Goal: Task Accomplishment & Management: Manage account settings

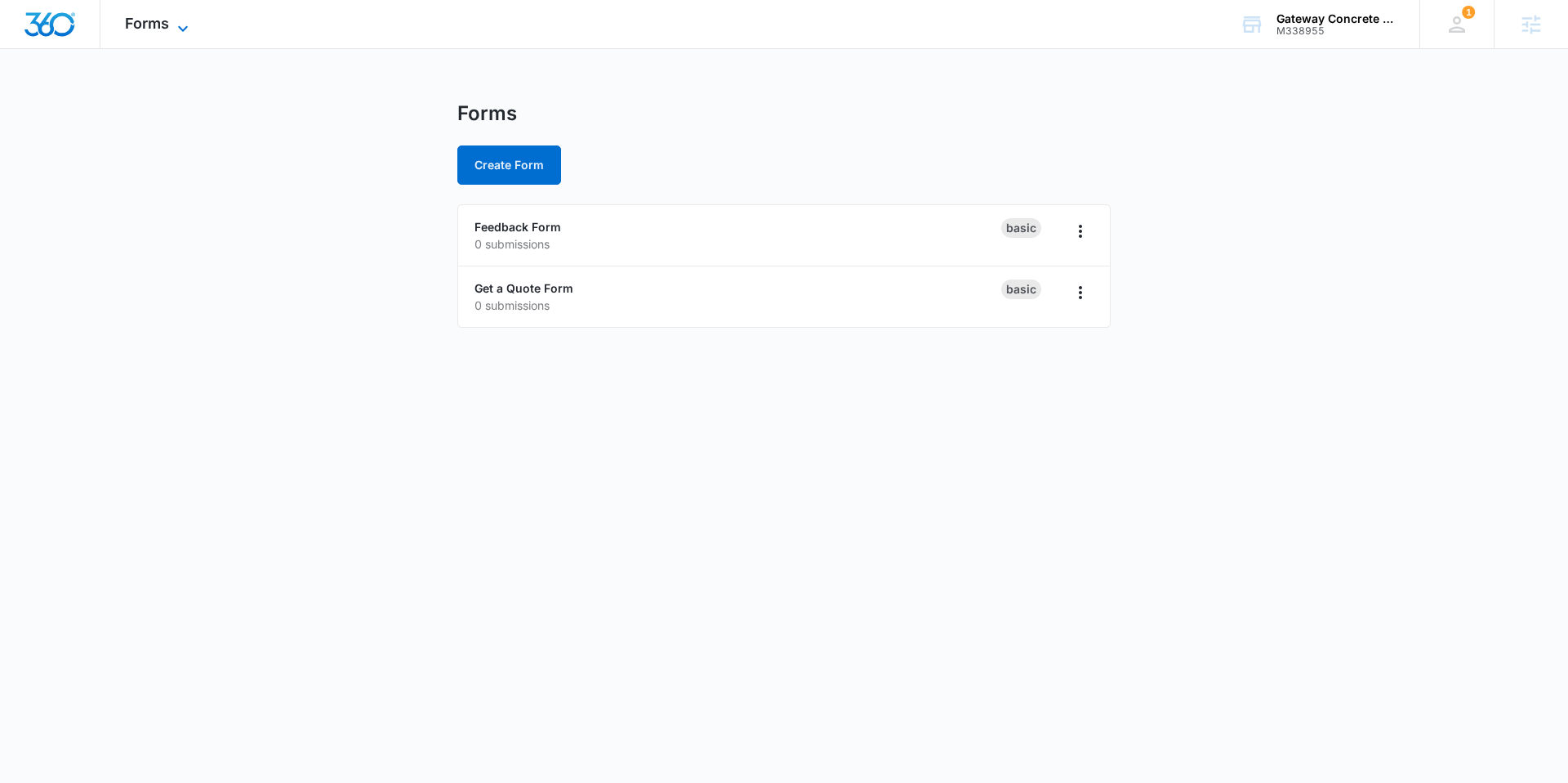
click at [155, 28] on span "Forms" at bounding box center [147, 23] width 44 height 17
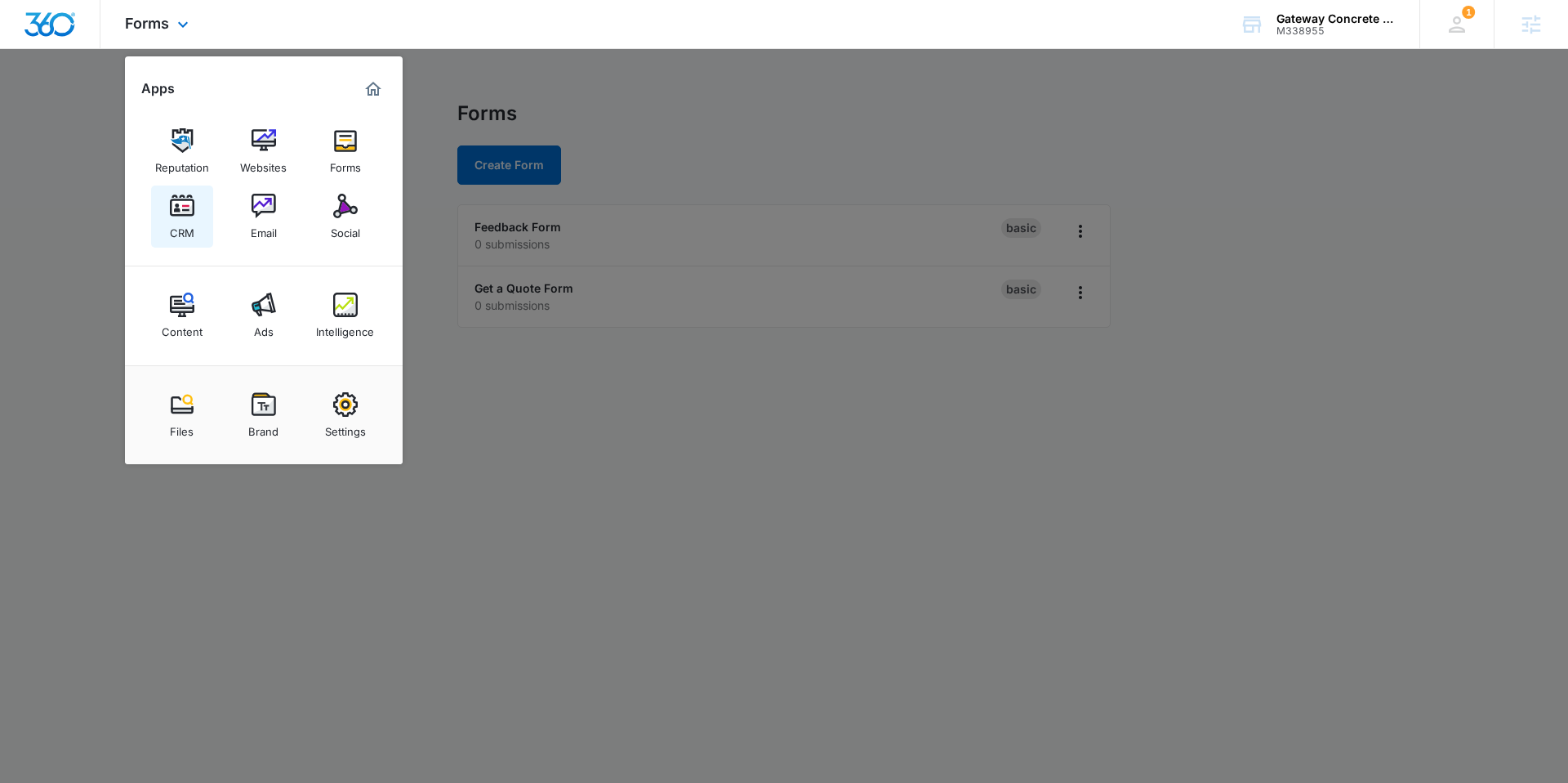
click at [201, 213] on link "CRM" at bounding box center [182, 217] width 63 height 63
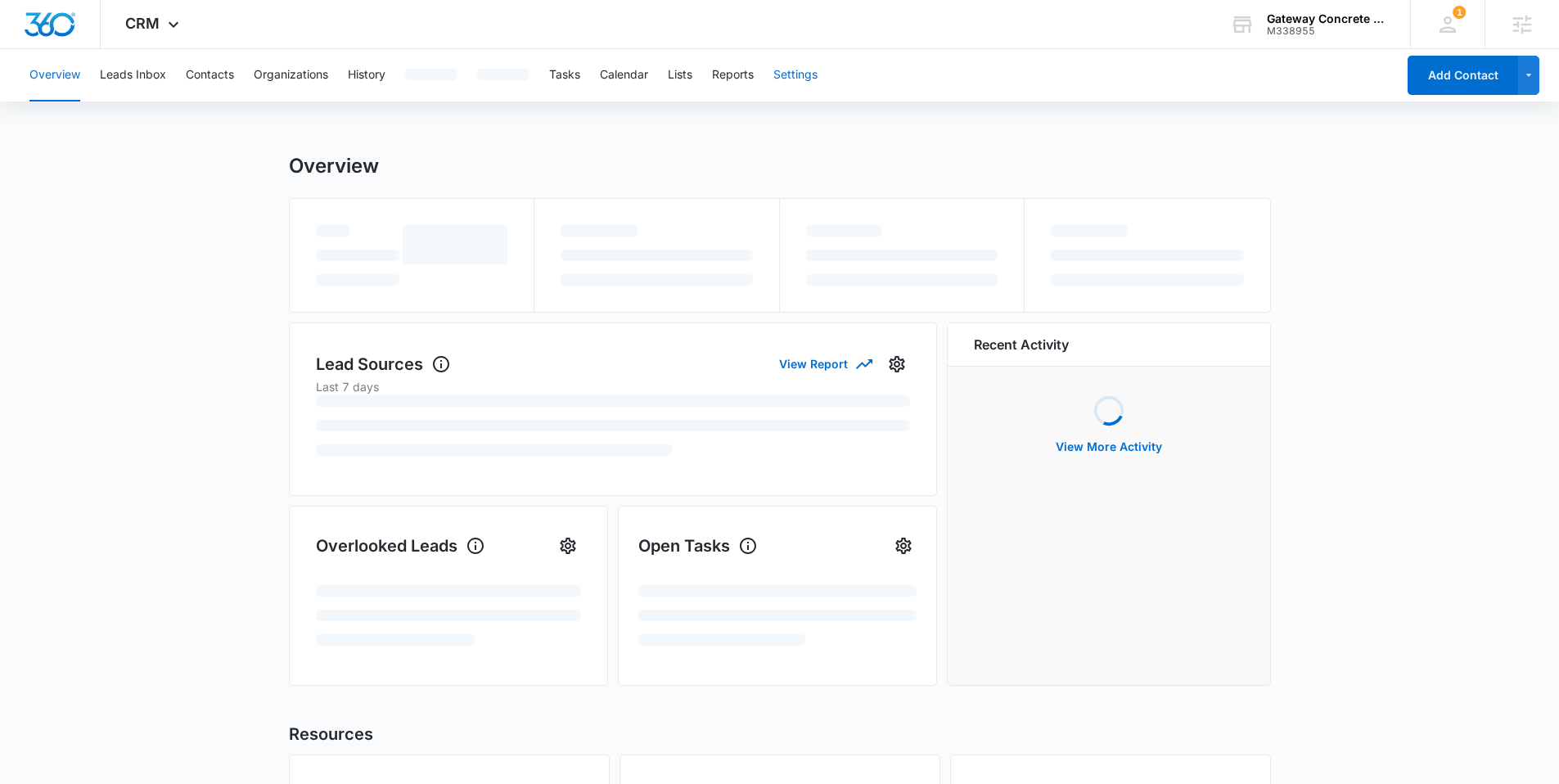
click at [801, 81] on button "Settings" at bounding box center [795, 75] width 44 height 53
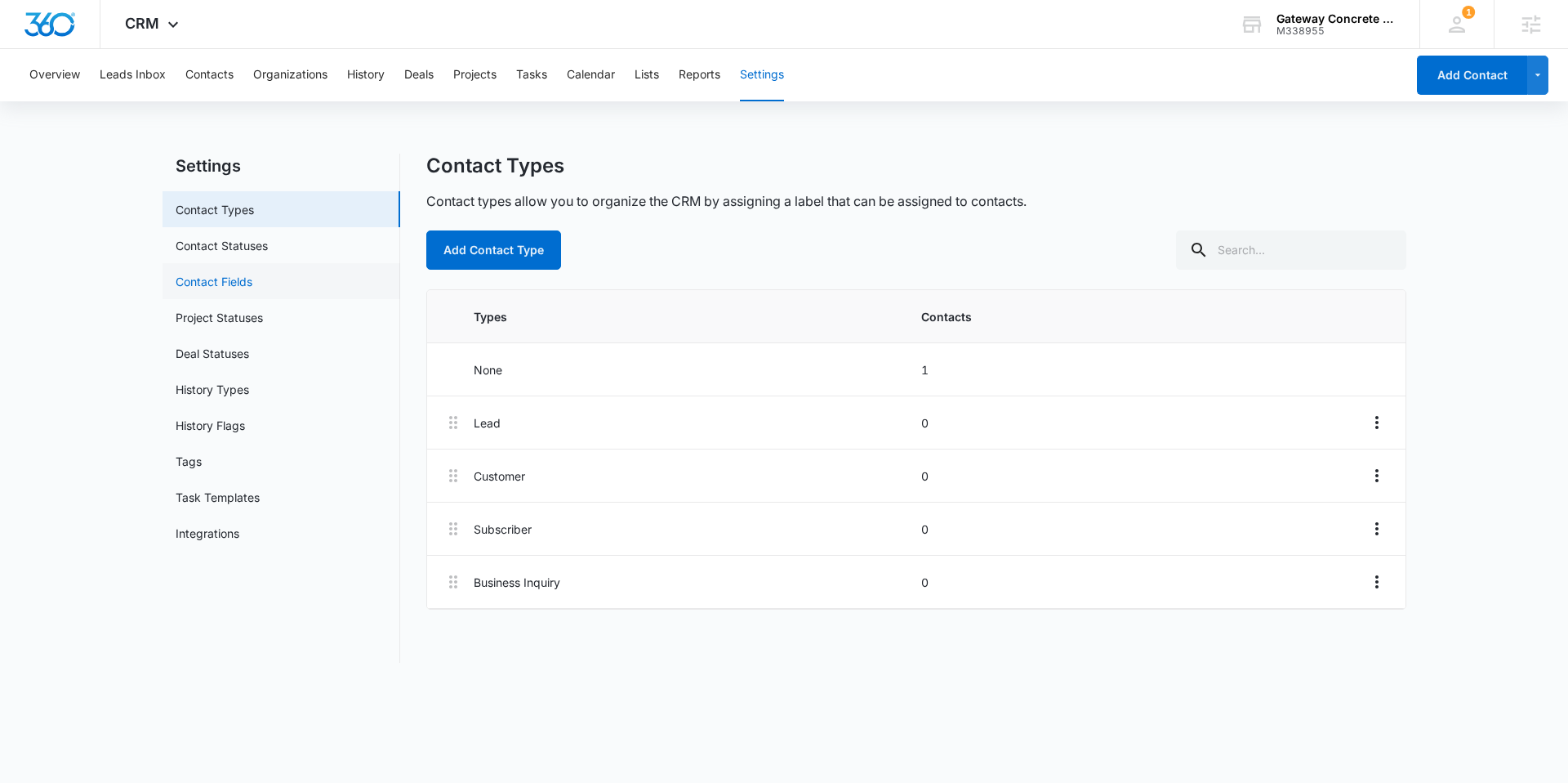
click at [251, 282] on link "Contact Fields" at bounding box center [213, 282] width 76 height 17
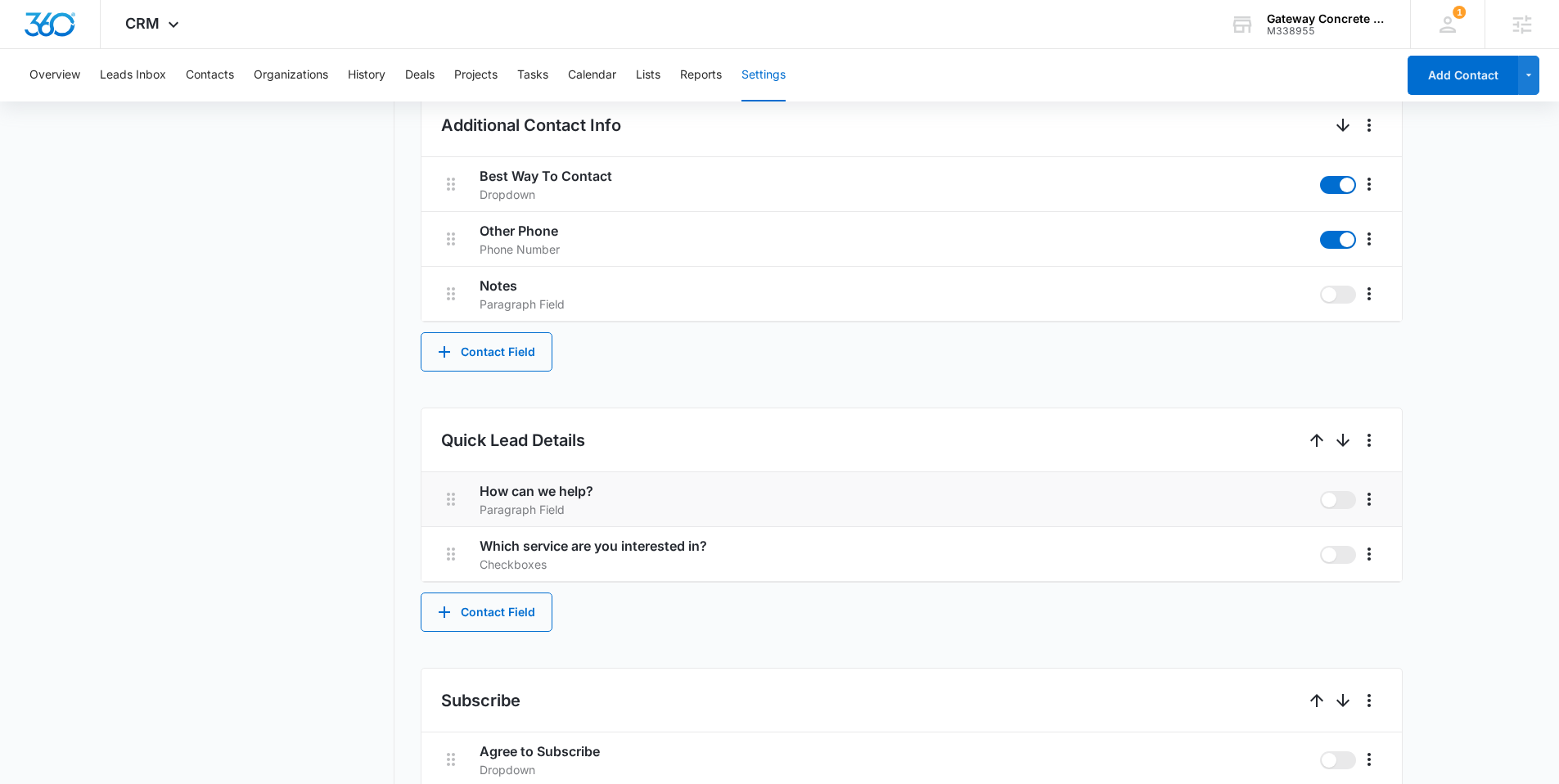
scroll to position [696, 0]
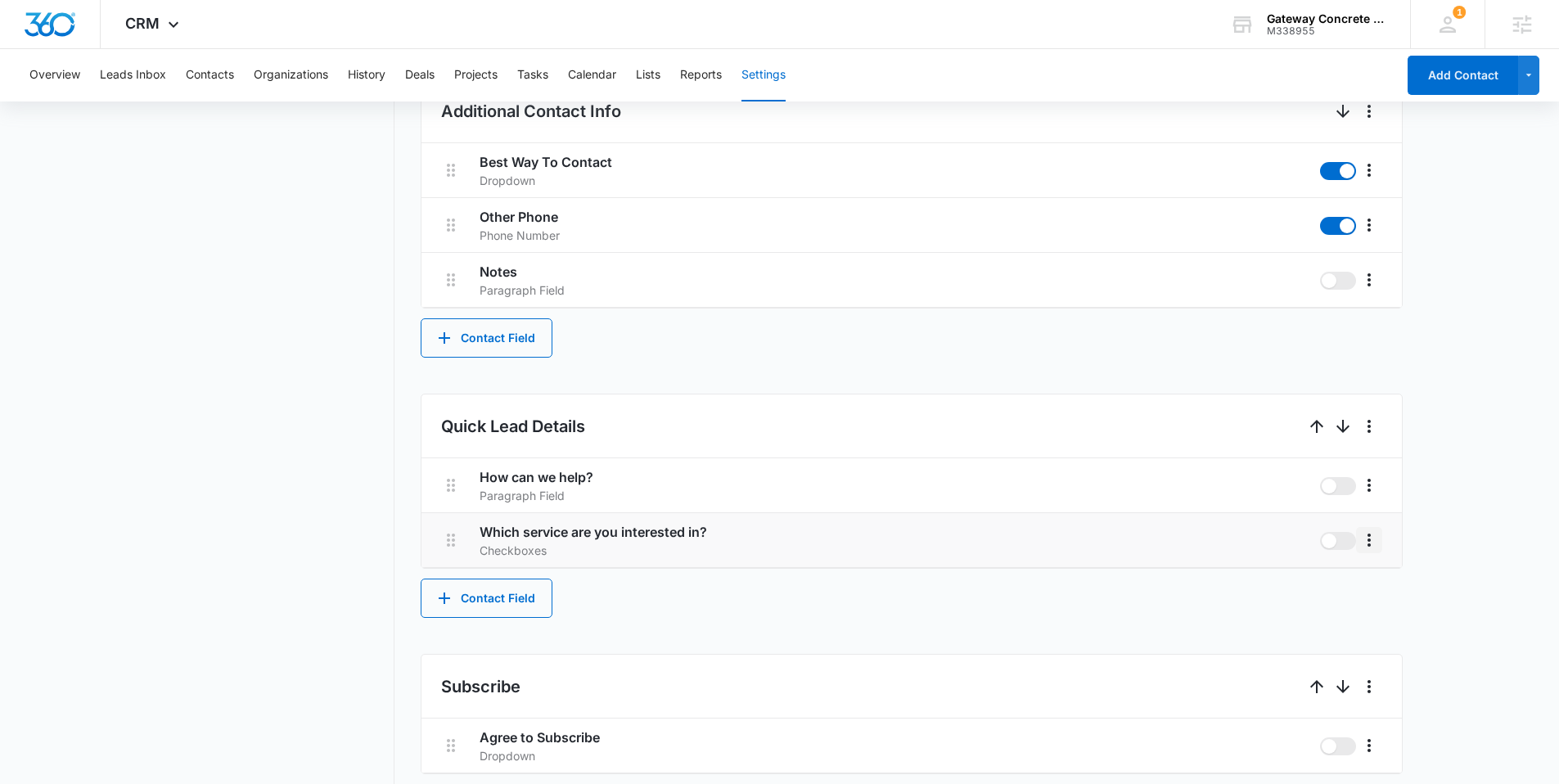
click at [1370, 545] on icon "More" at bounding box center [1368, 540] width 19 height 19
click at [1378, 581] on div "Edit" at bounding box center [1393, 586] width 34 height 11
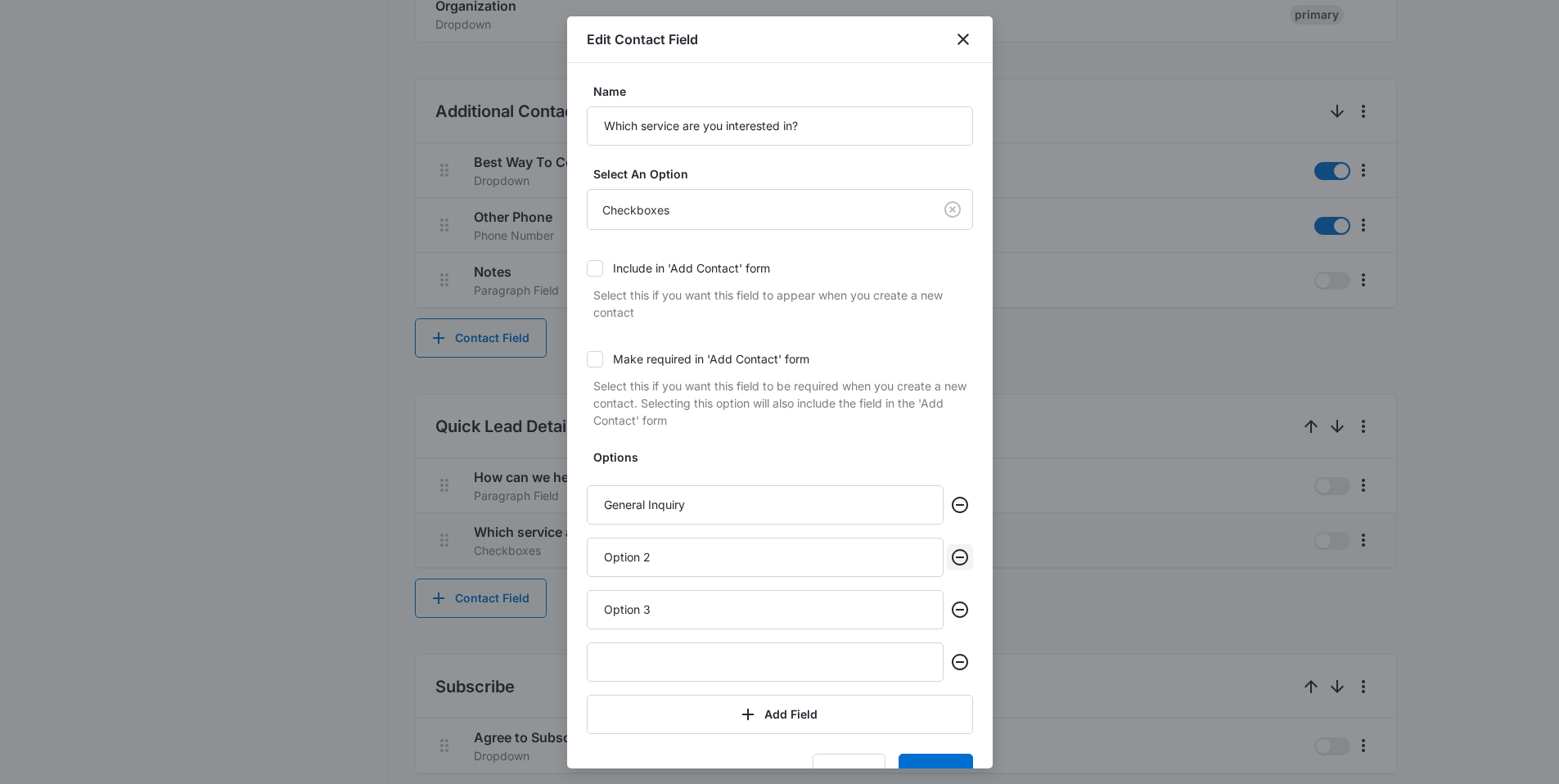
click at [955, 555] on icon "Remove" at bounding box center [959, 556] width 19 height 19
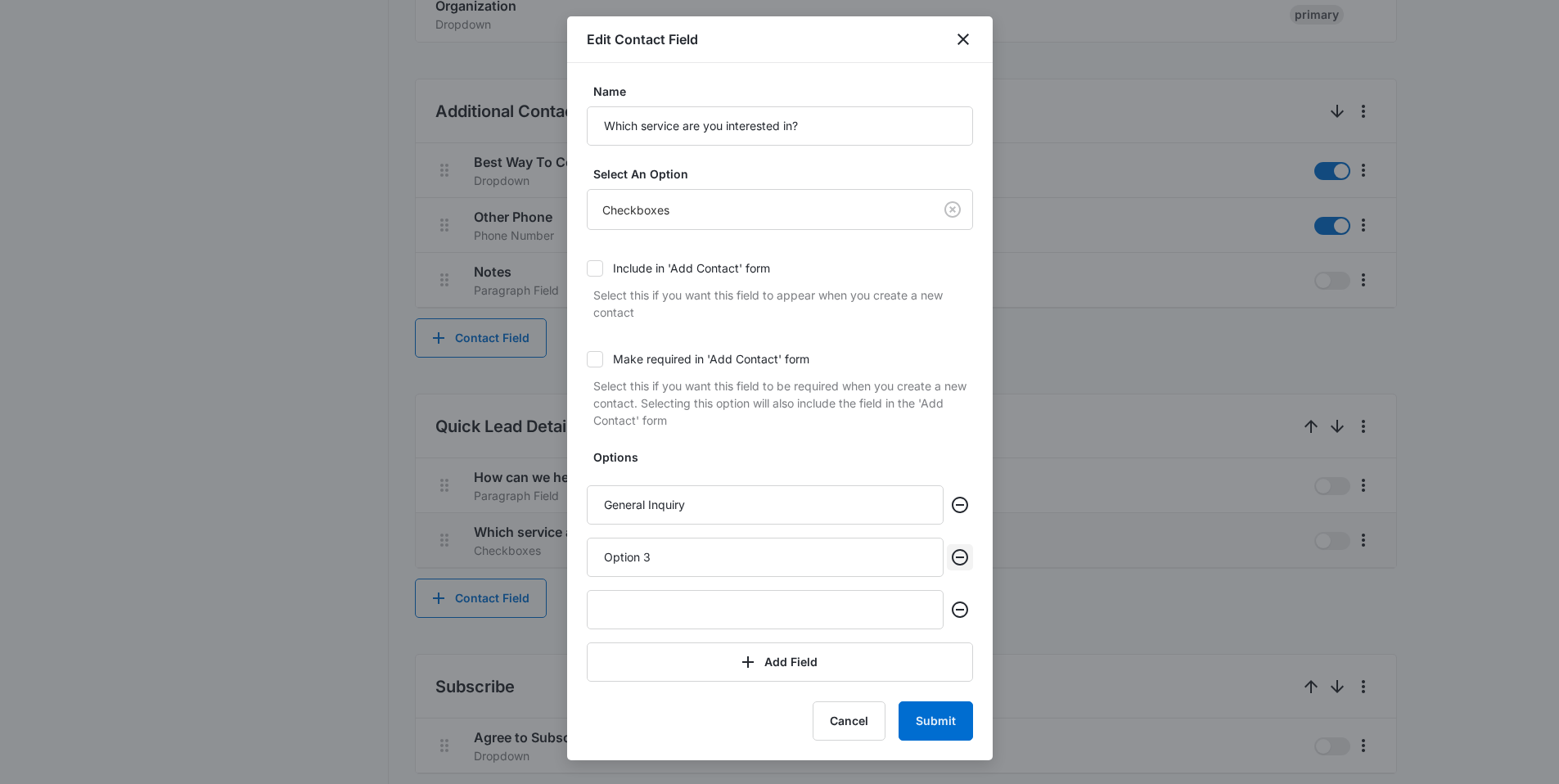
click at [955, 555] on icon "Remove" at bounding box center [959, 556] width 19 height 19
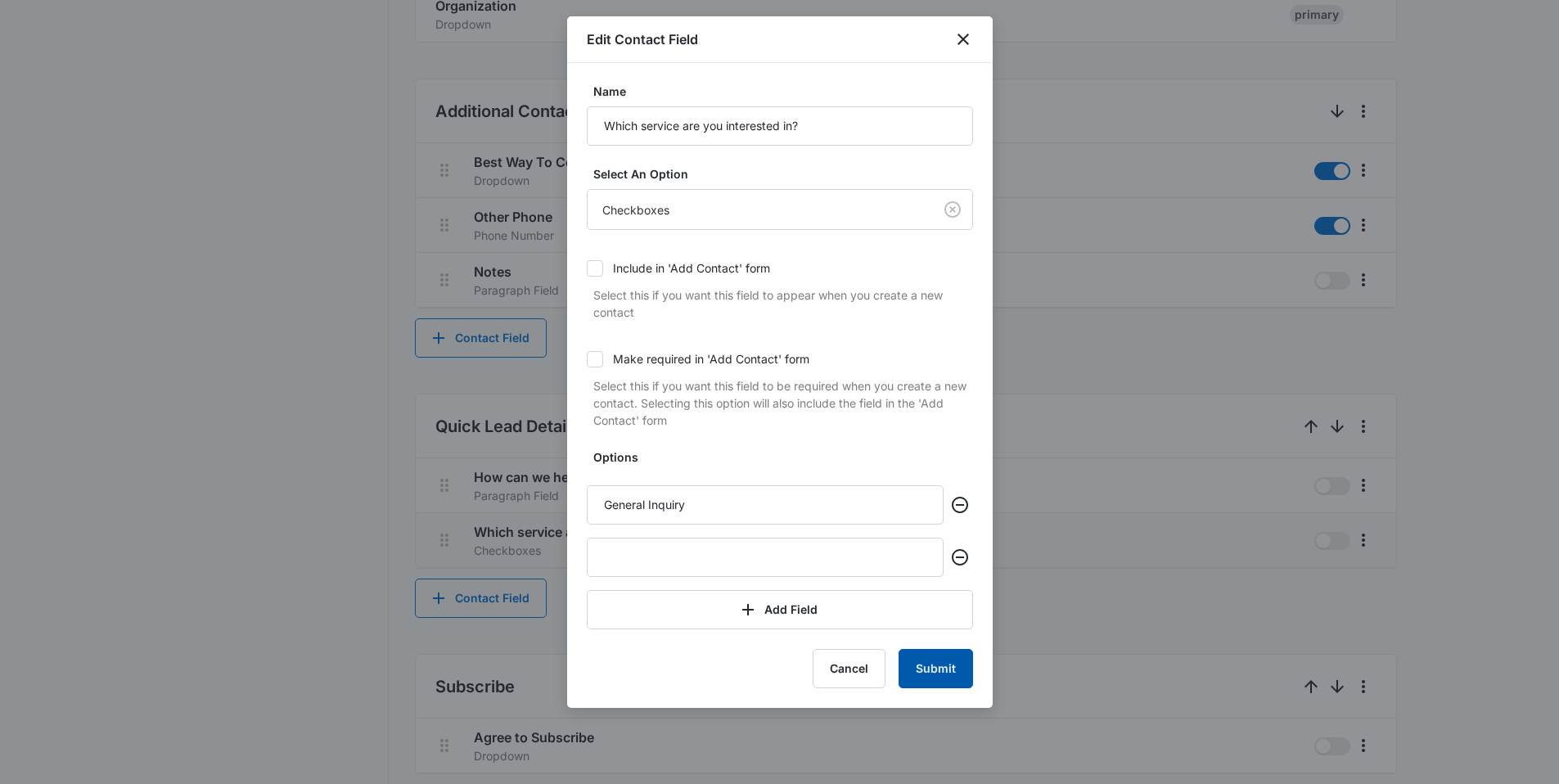
click at [944, 659] on button "Submit" at bounding box center [935, 668] width 75 height 40
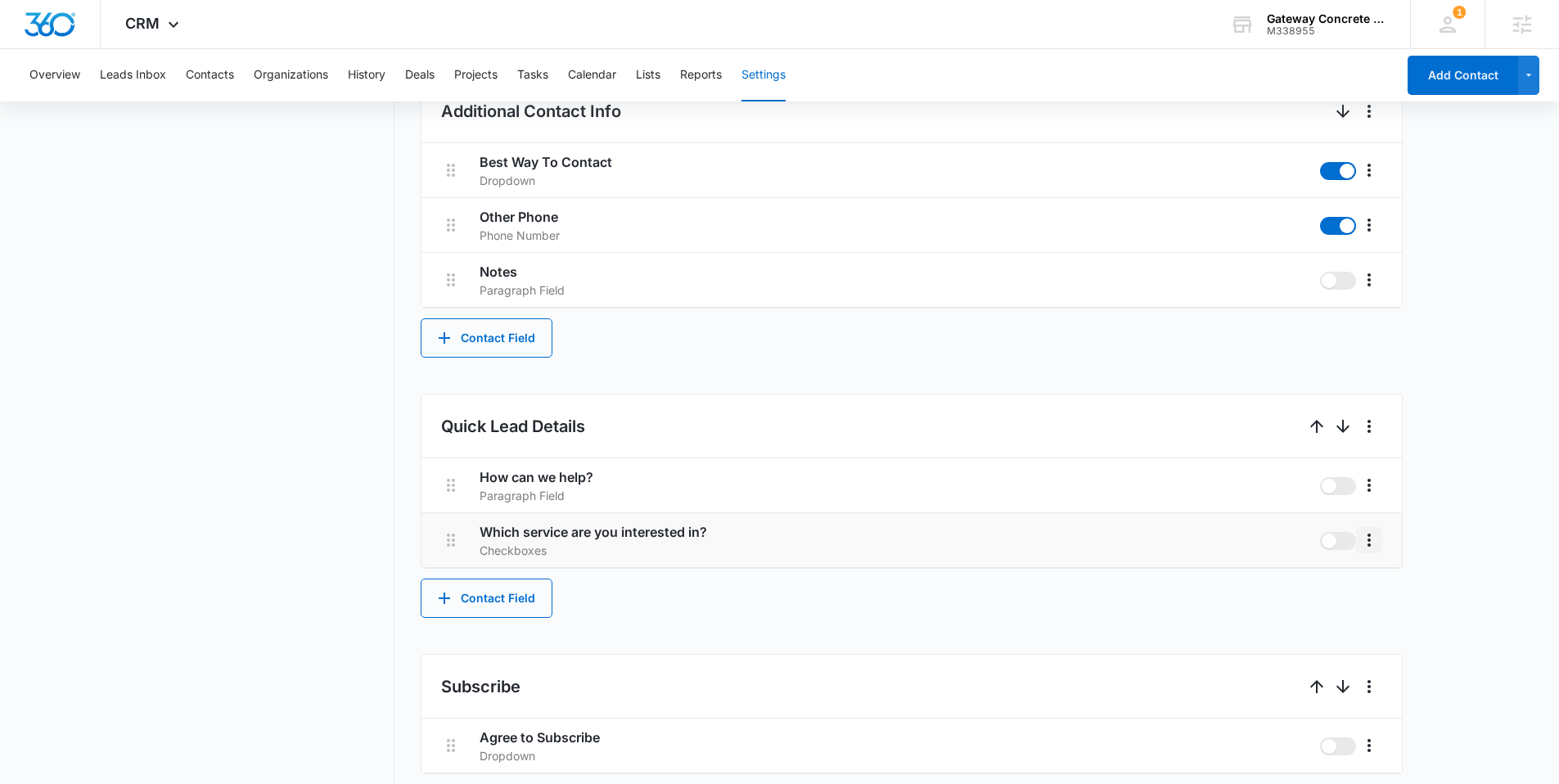
click at [1366, 540] on icon "More" at bounding box center [1368, 540] width 19 height 19
click at [1377, 582] on div "Edit" at bounding box center [1393, 586] width 34 height 11
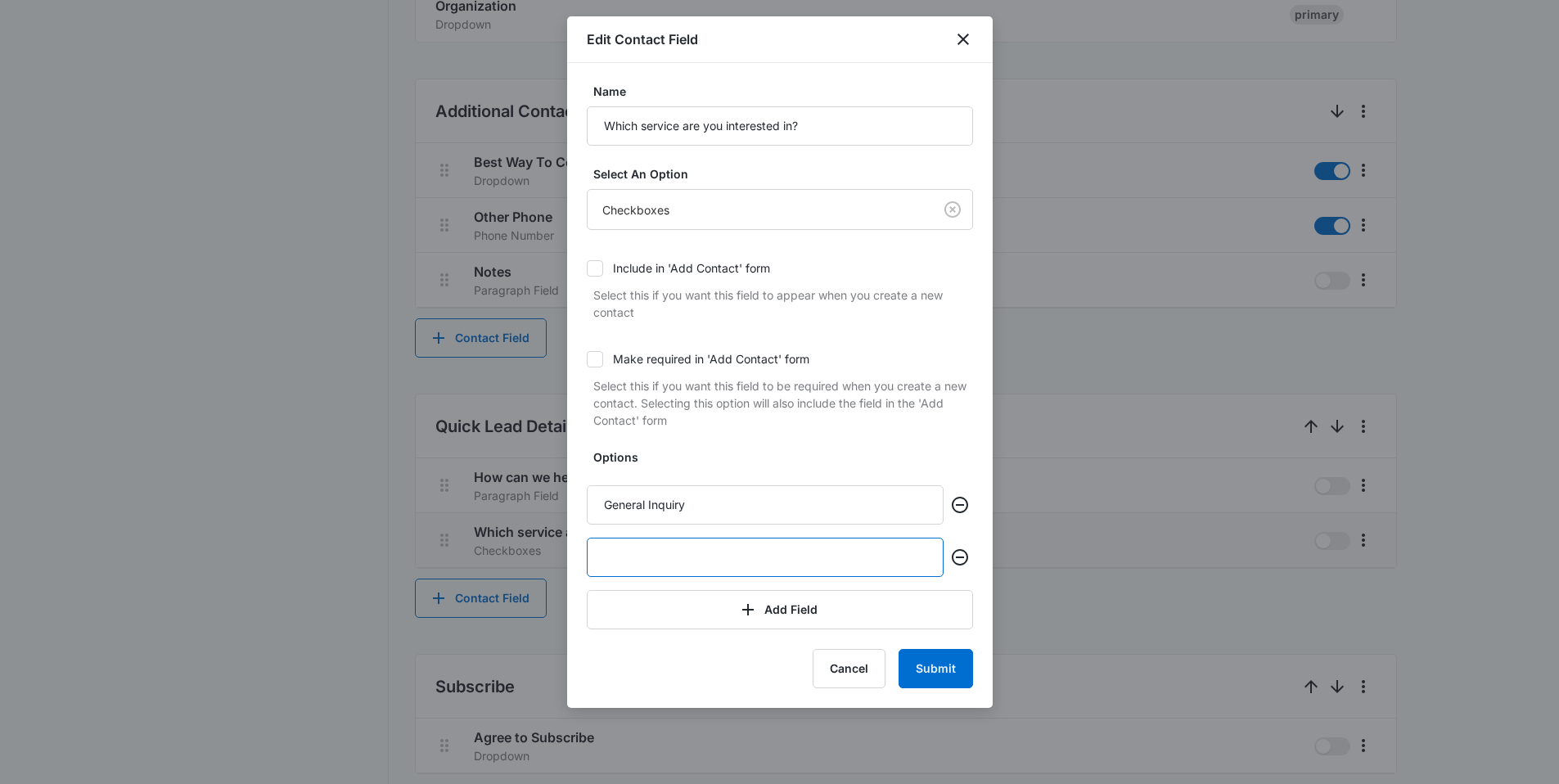
click at [691, 568] on input "text" at bounding box center [765, 557] width 357 height 40
paste input "Commercial Coatings"
type input "Commercial Coatings"
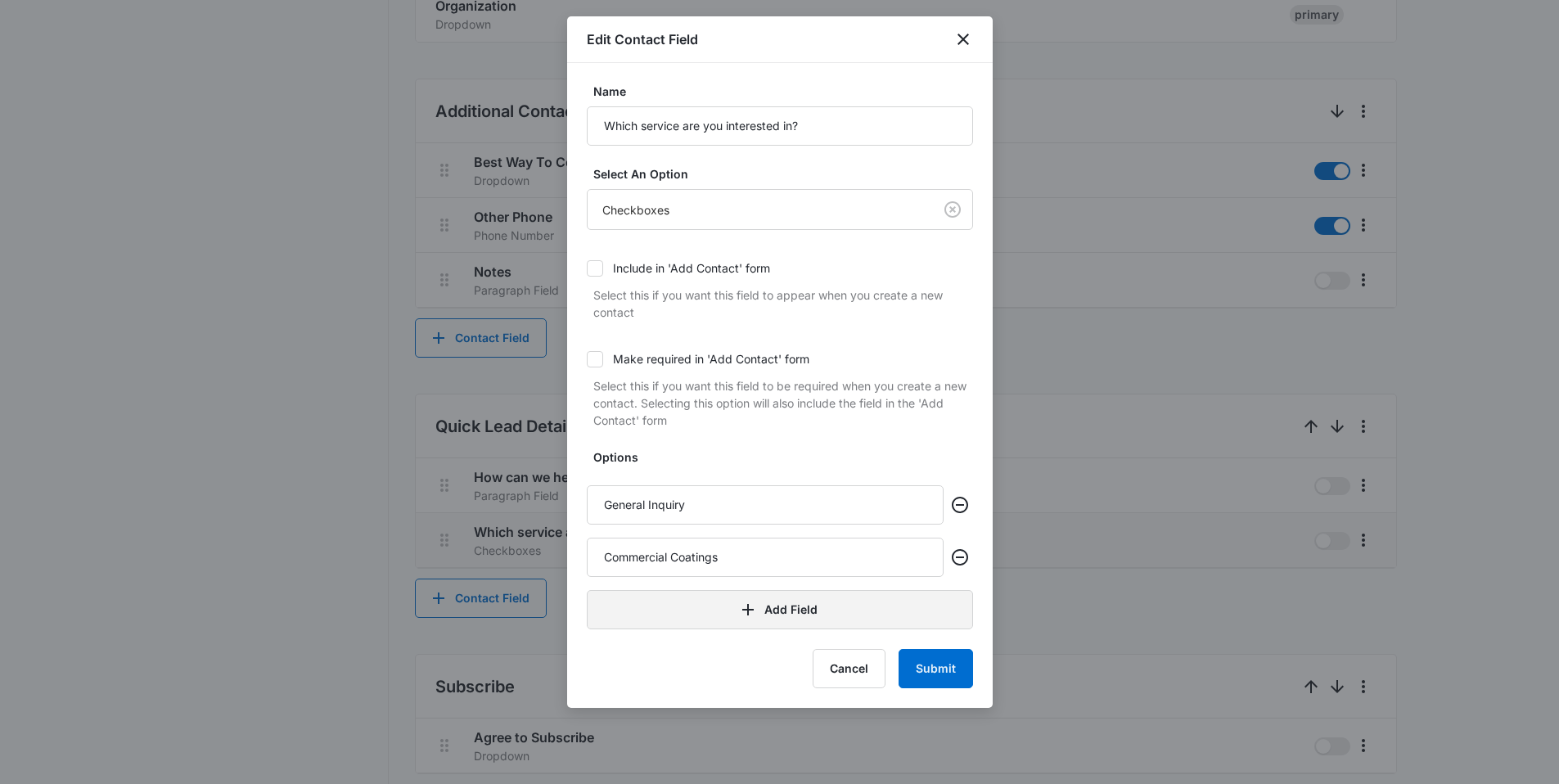
click at [683, 615] on button "Add Field" at bounding box center [780, 609] width 386 height 40
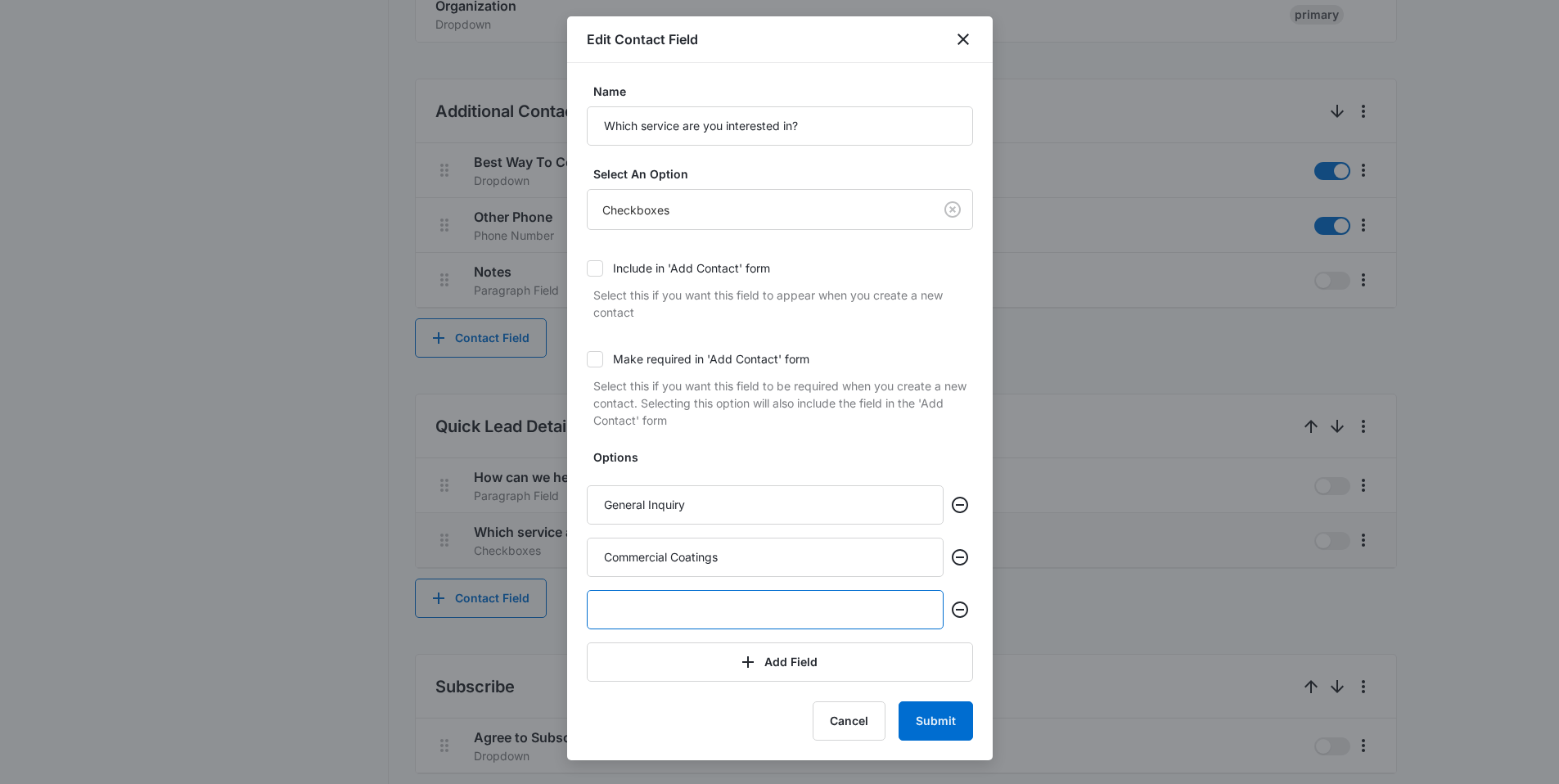
paste input "Patio Coatings"
type input "Patio Coatings"
click at [658, 655] on button "Add Field" at bounding box center [780, 661] width 386 height 40
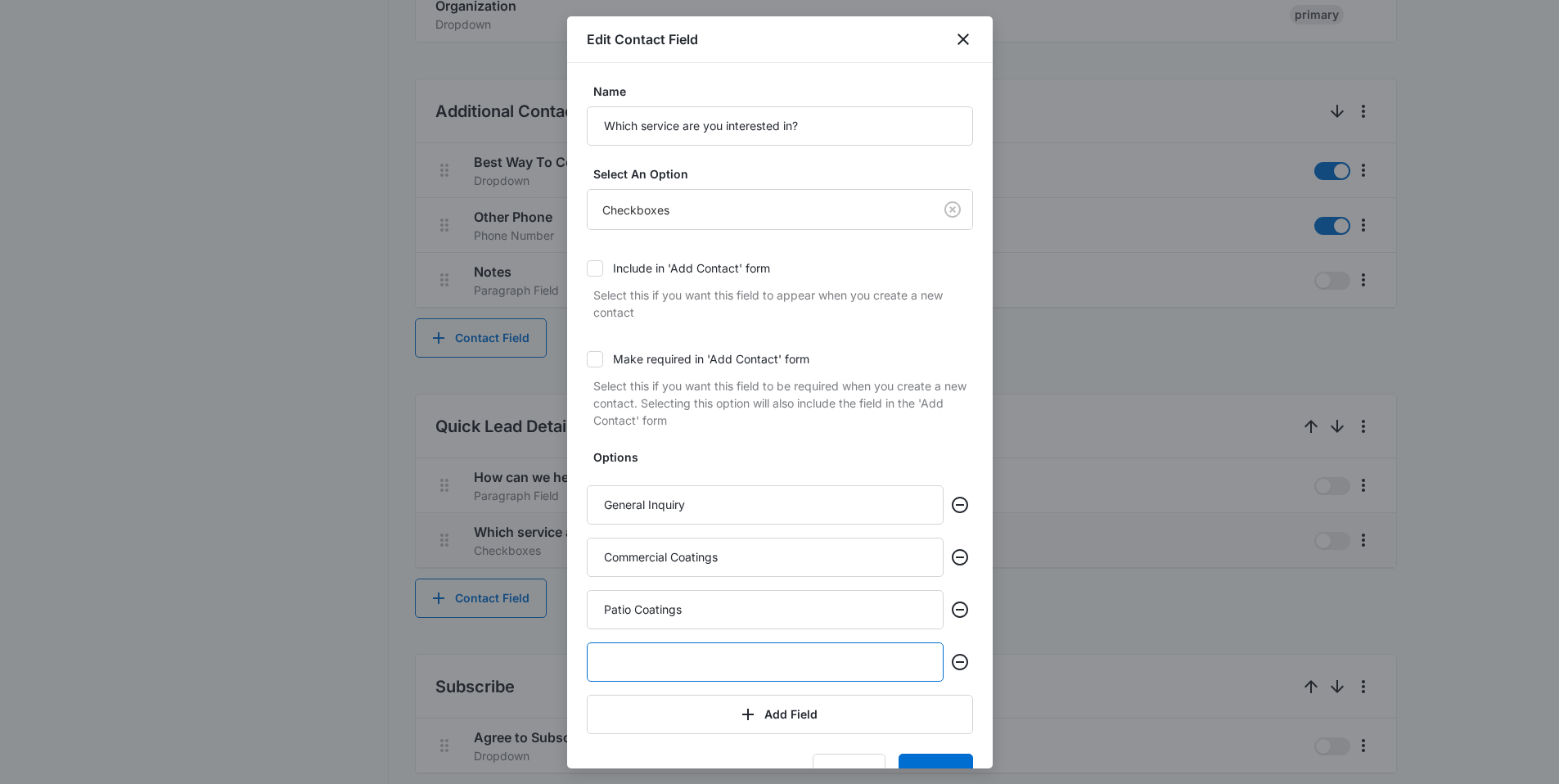
paste input "Basement Floors"
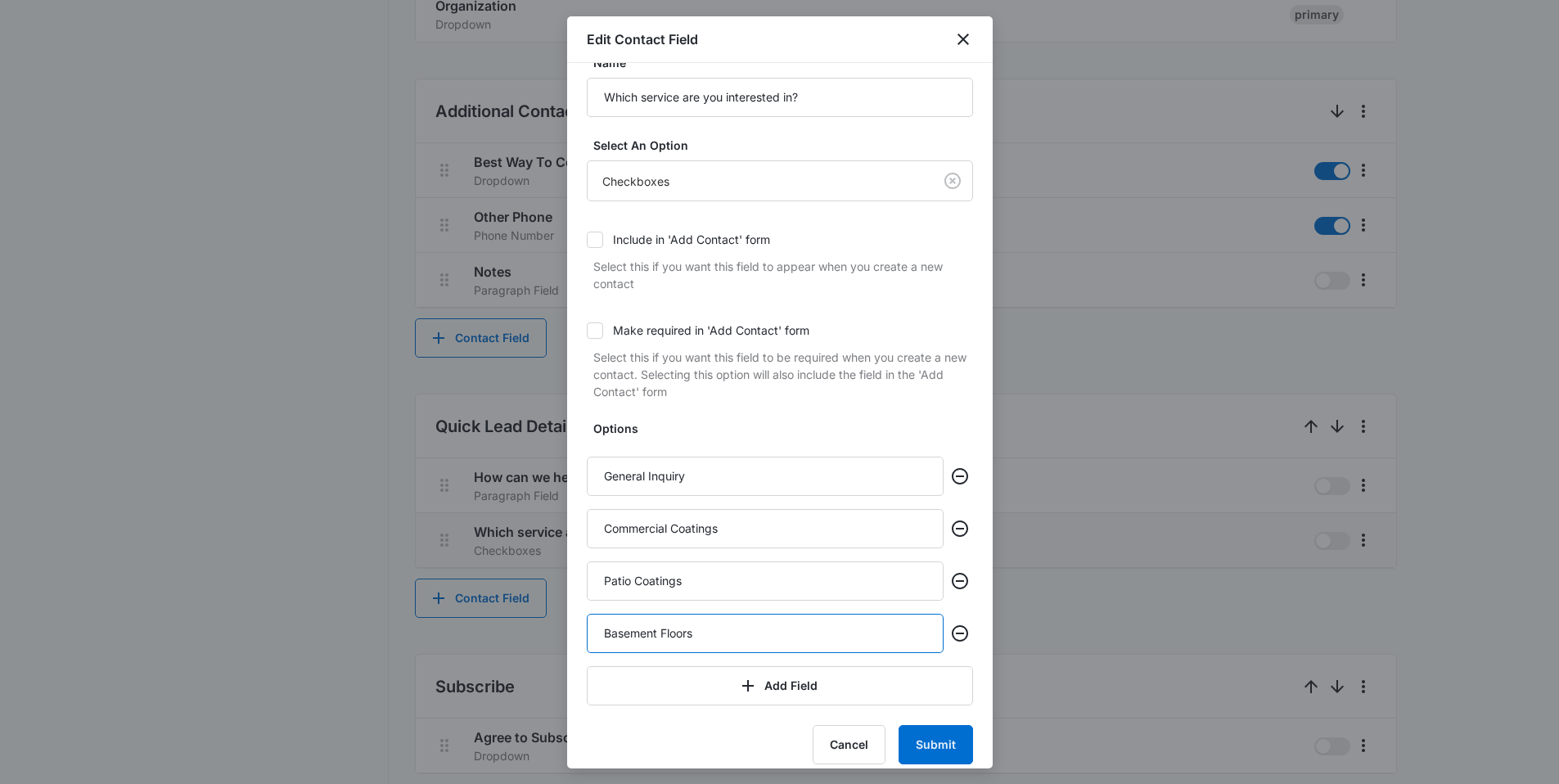
scroll to position [44, 0]
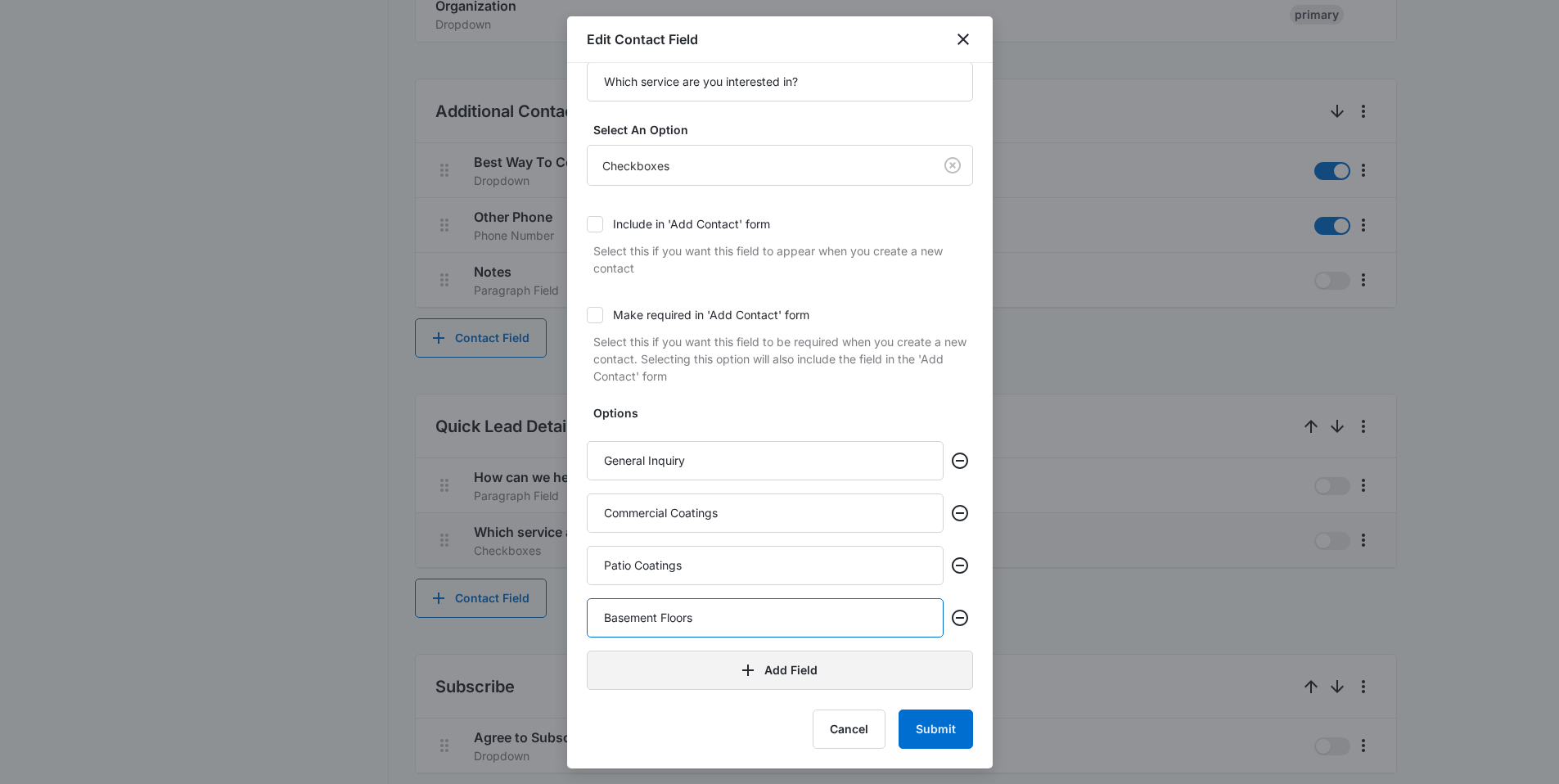
type input "Basement Floors"
click at [744, 682] on button "Add Field" at bounding box center [780, 670] width 386 height 40
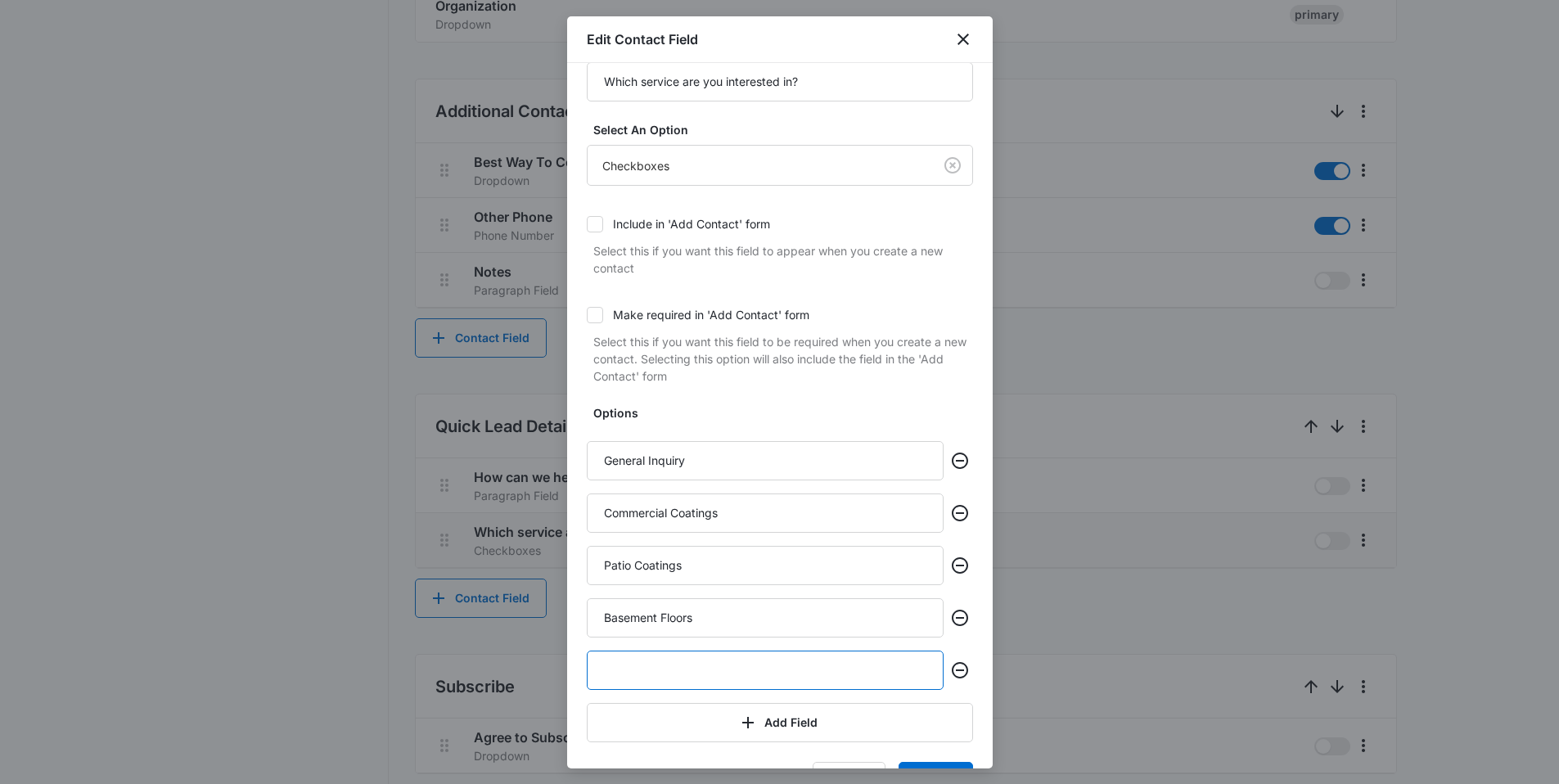
paste input "Garage Floors"
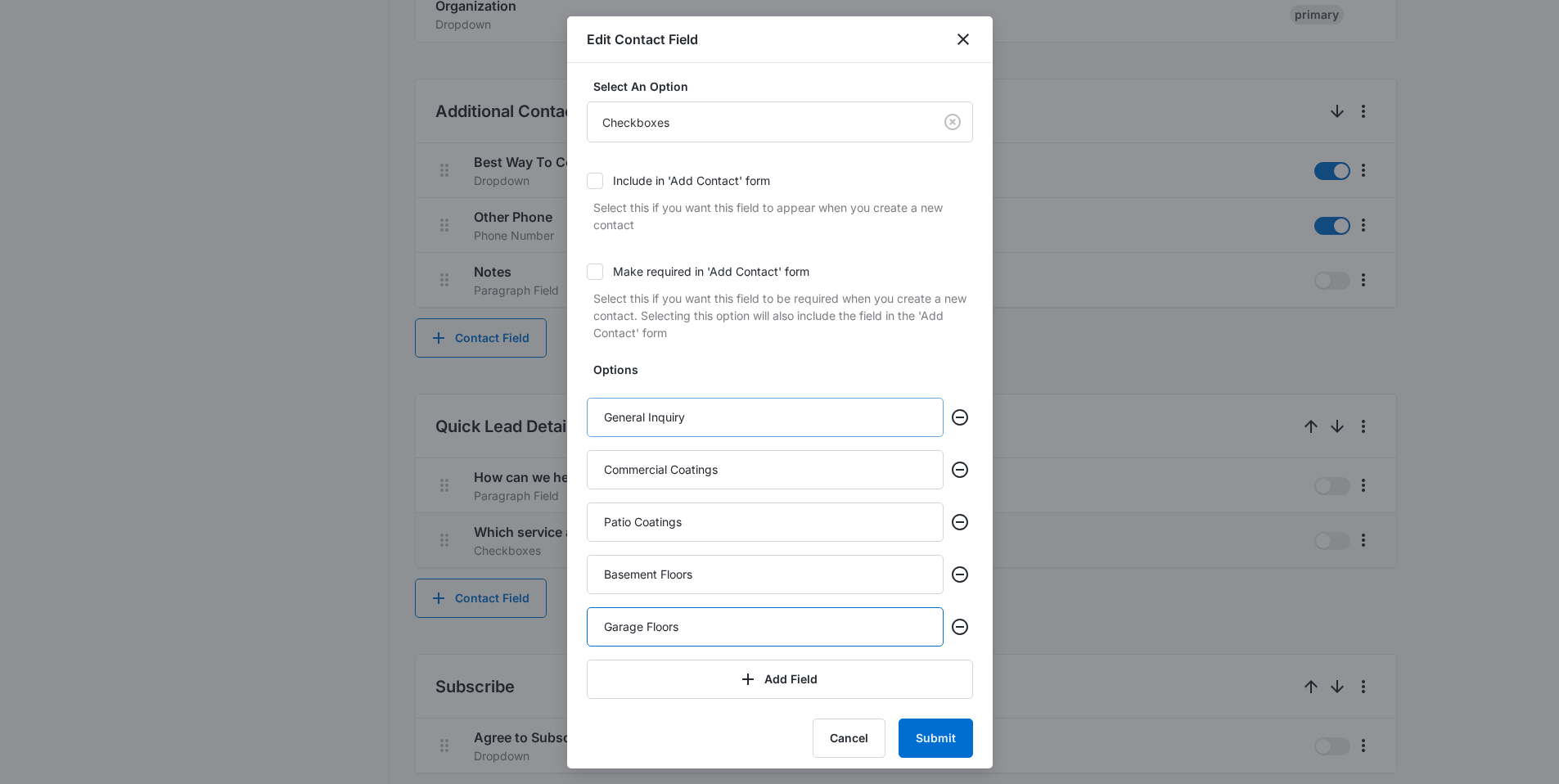
scroll to position [96, 0]
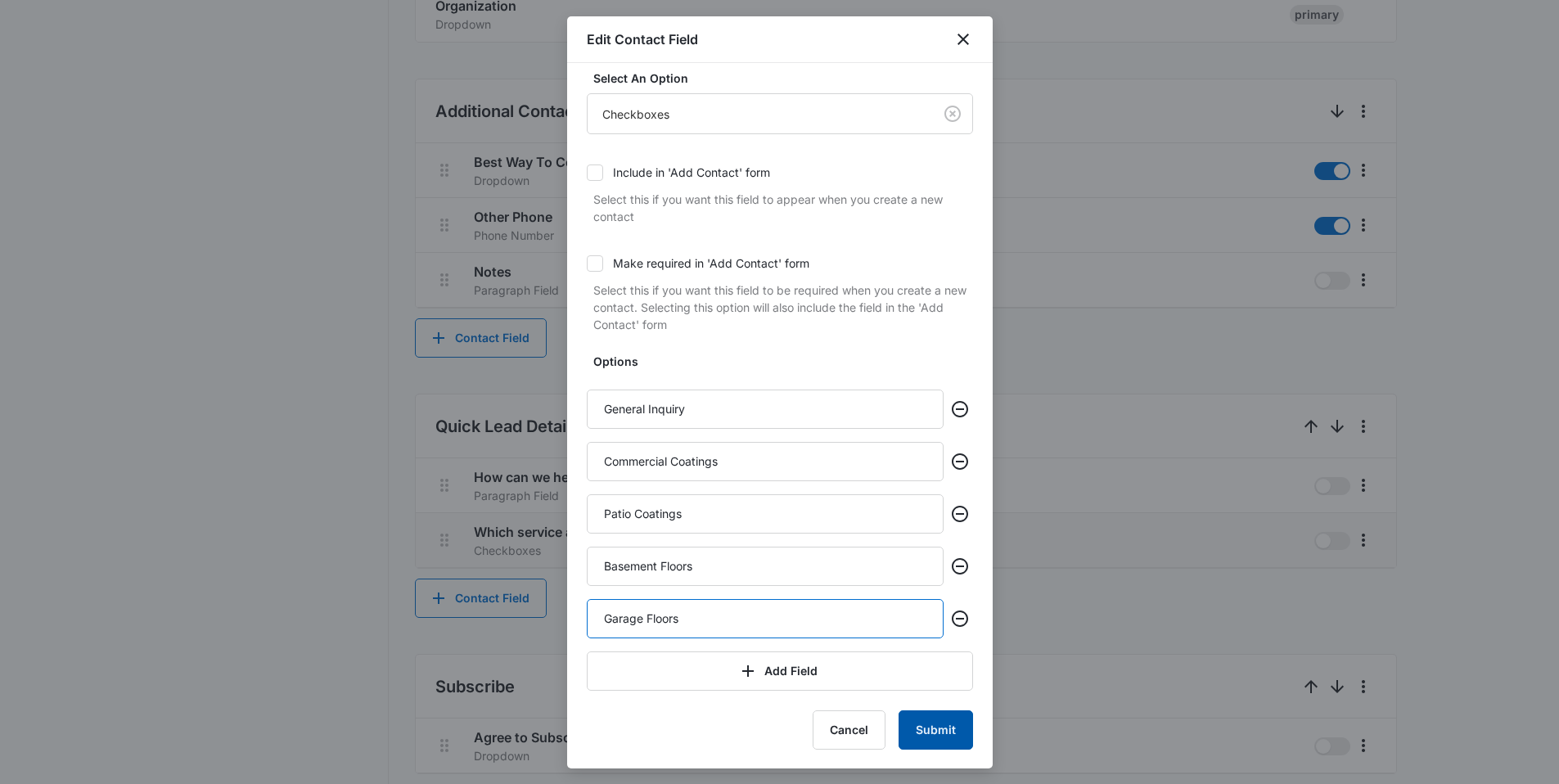
type input "Garage Floors"
click at [911, 731] on button "Submit" at bounding box center [935, 730] width 75 height 40
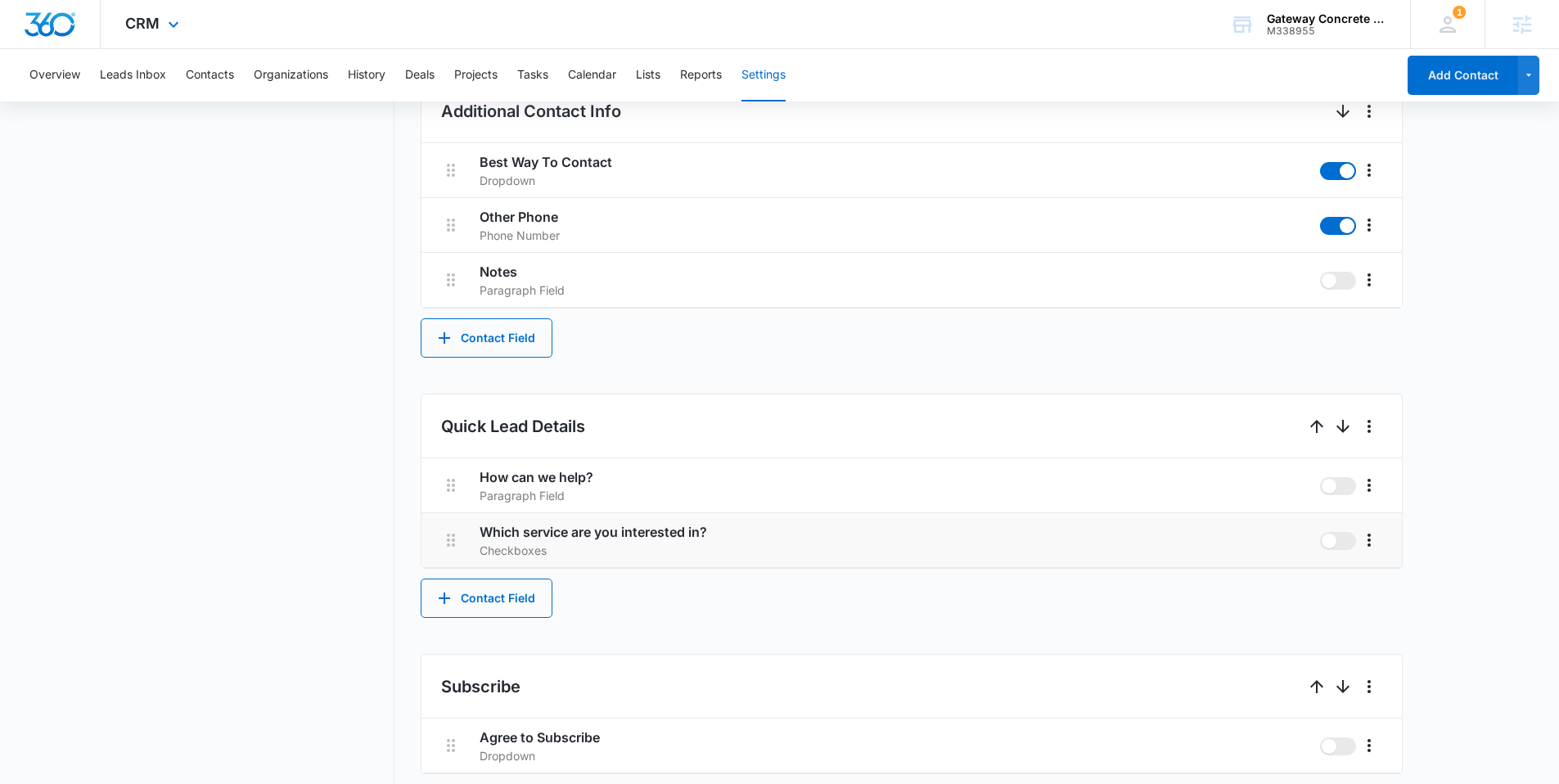
click at [120, 39] on div "CRM Apps Reputation Websites Forms CRM Email Social Content Ads Intelligence Fi…" at bounding box center [154, 24] width 107 height 48
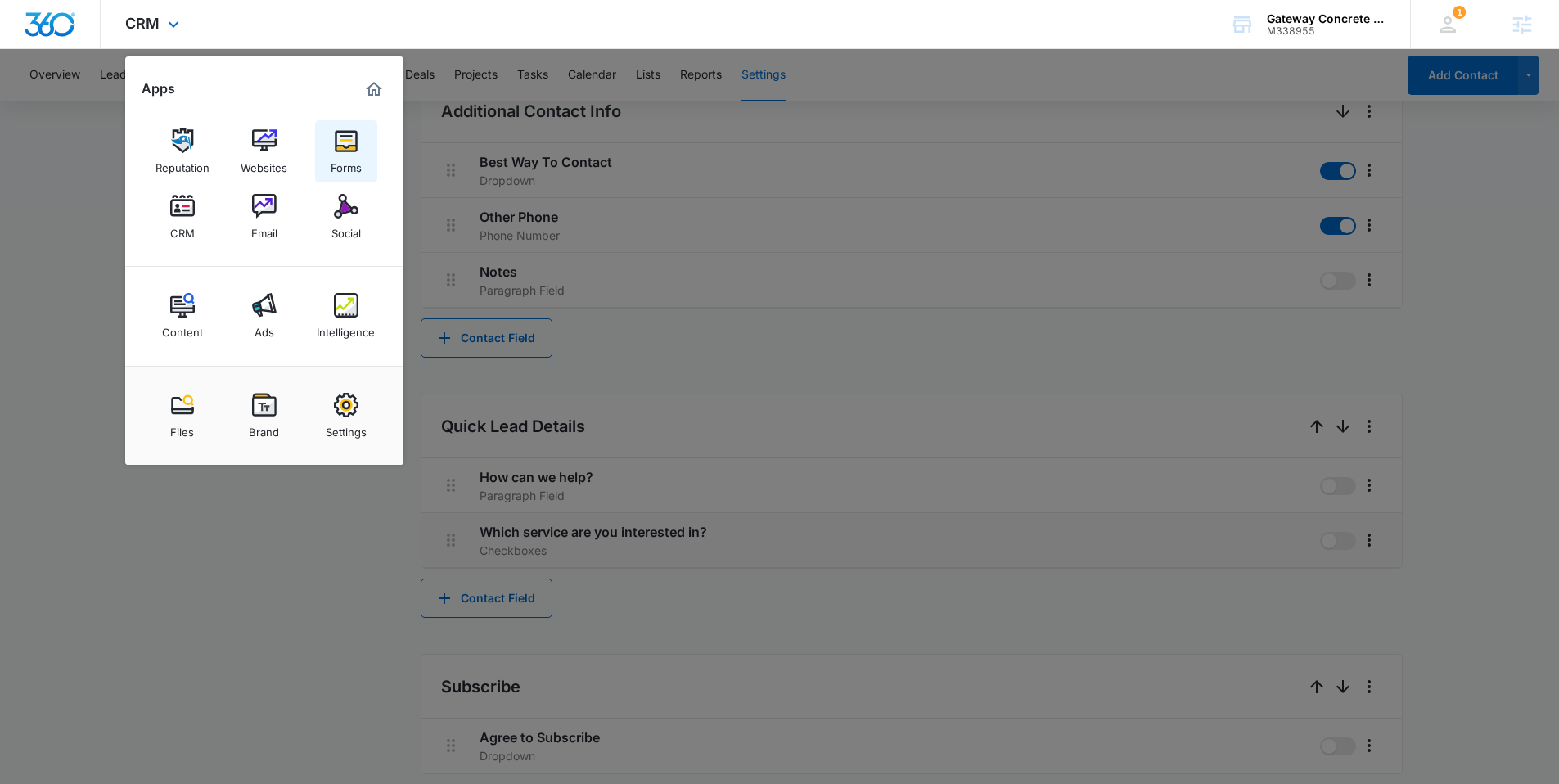
click at [328, 150] on link "Forms" at bounding box center [346, 152] width 63 height 63
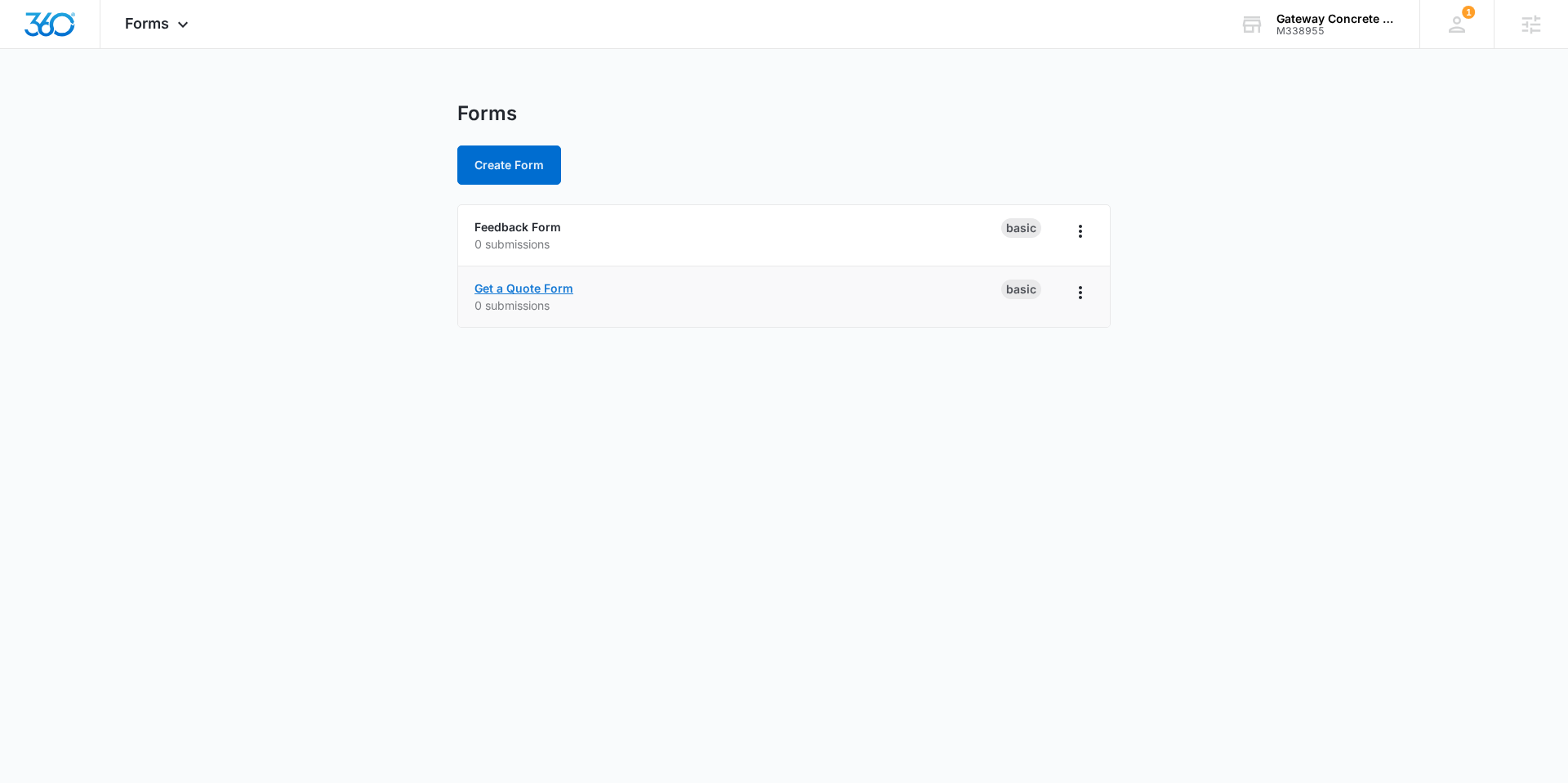
click at [493, 291] on link "Get a Quote Form" at bounding box center [523, 288] width 98 height 14
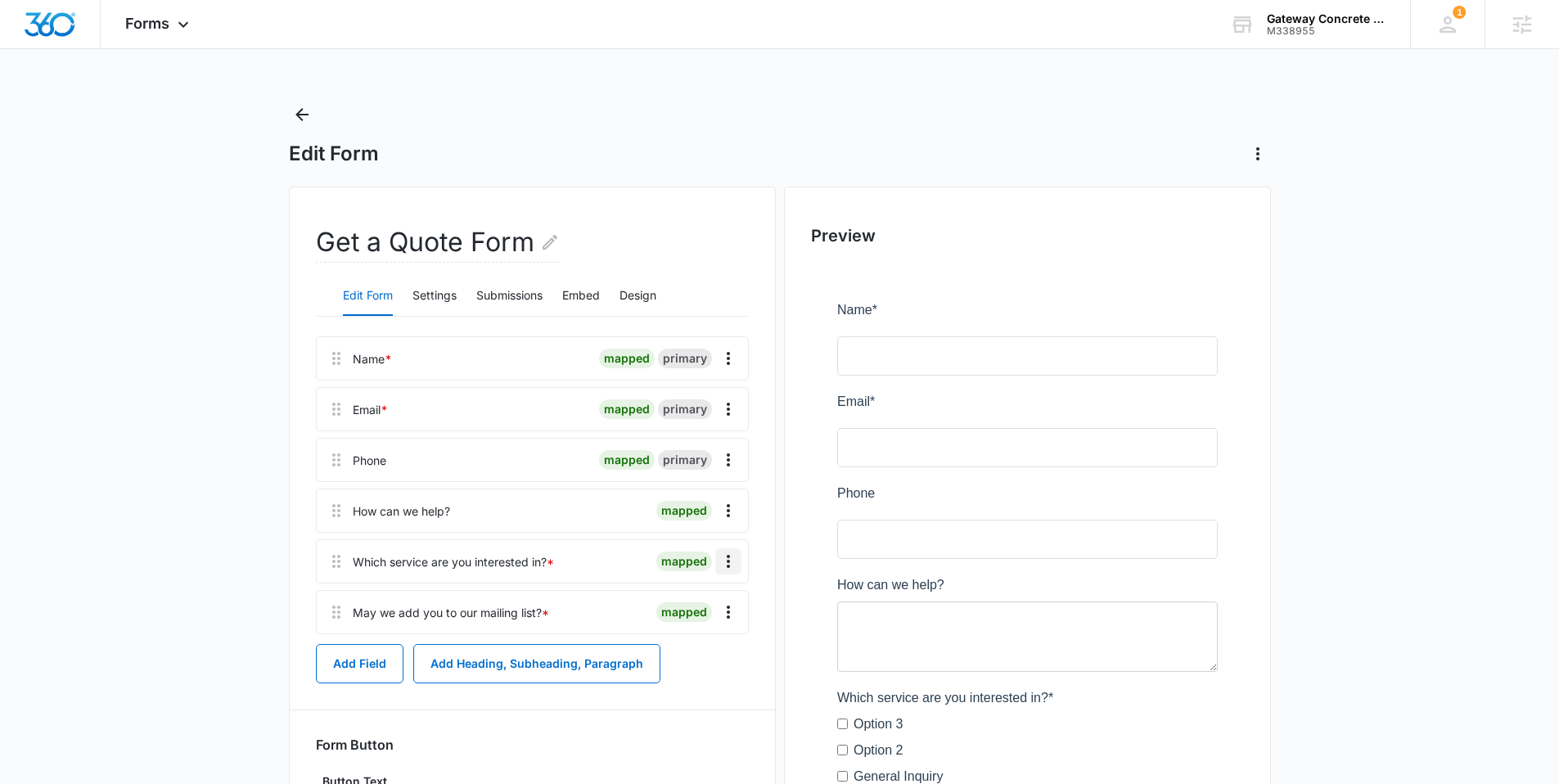
click at [731, 562] on icon "Overflow Menu" at bounding box center [728, 561] width 19 height 19
click at [691, 615] on button "Edit" at bounding box center [694, 607] width 93 height 25
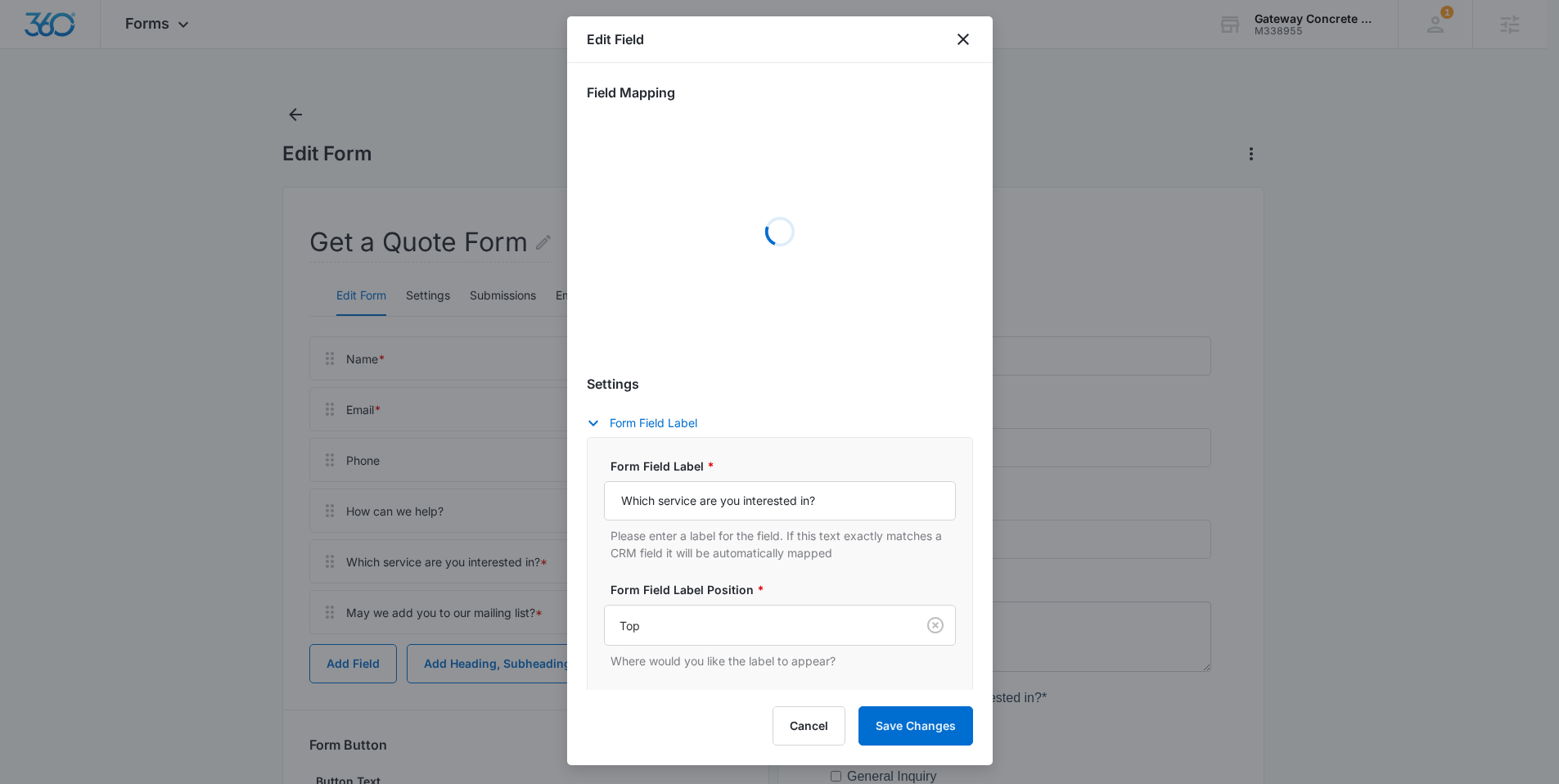
select select "350"
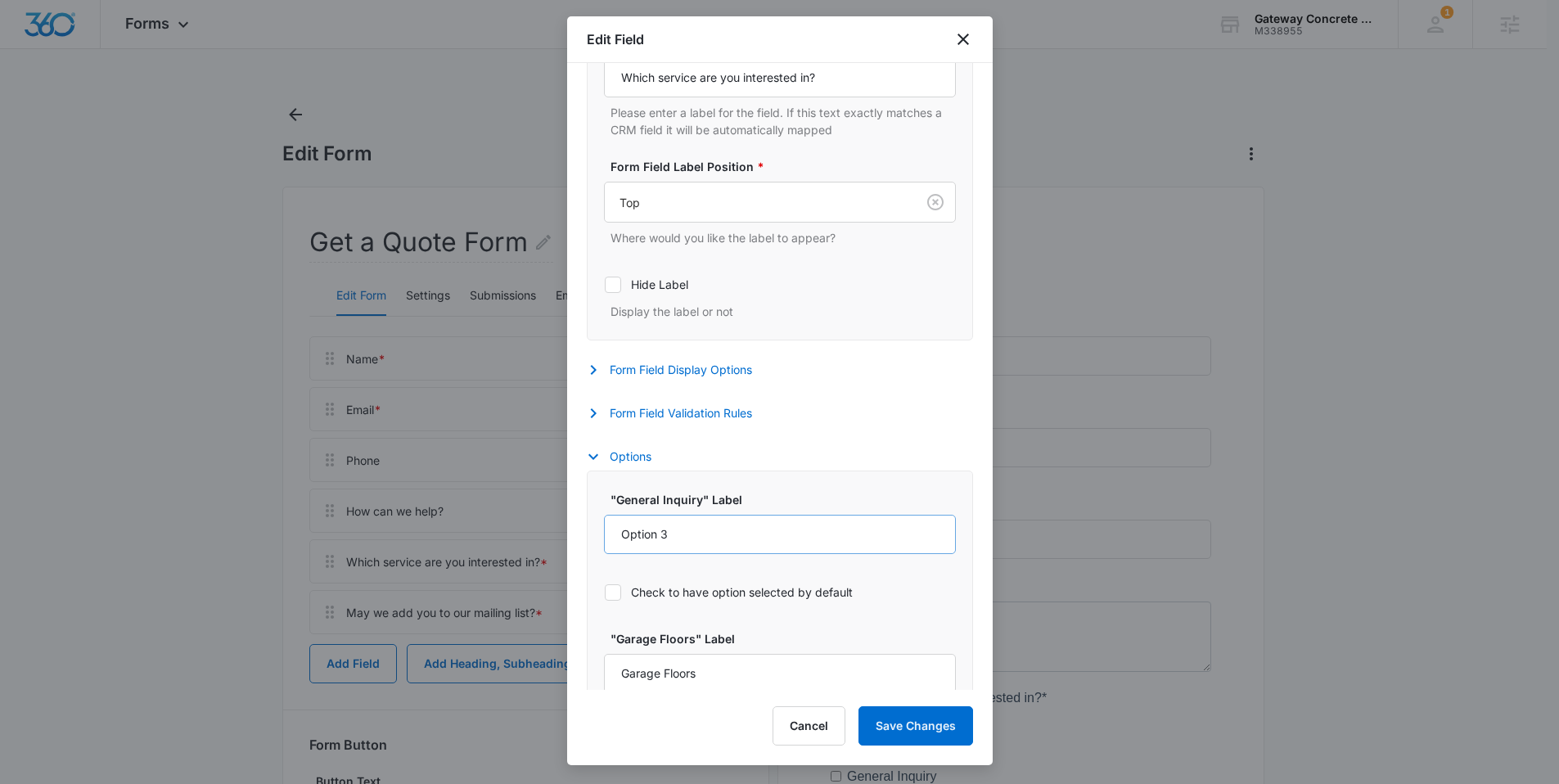
scroll to position [437, 0]
click at [727, 525] on input "Option 3" at bounding box center [780, 531] width 352 height 40
type input "General Inquiry"
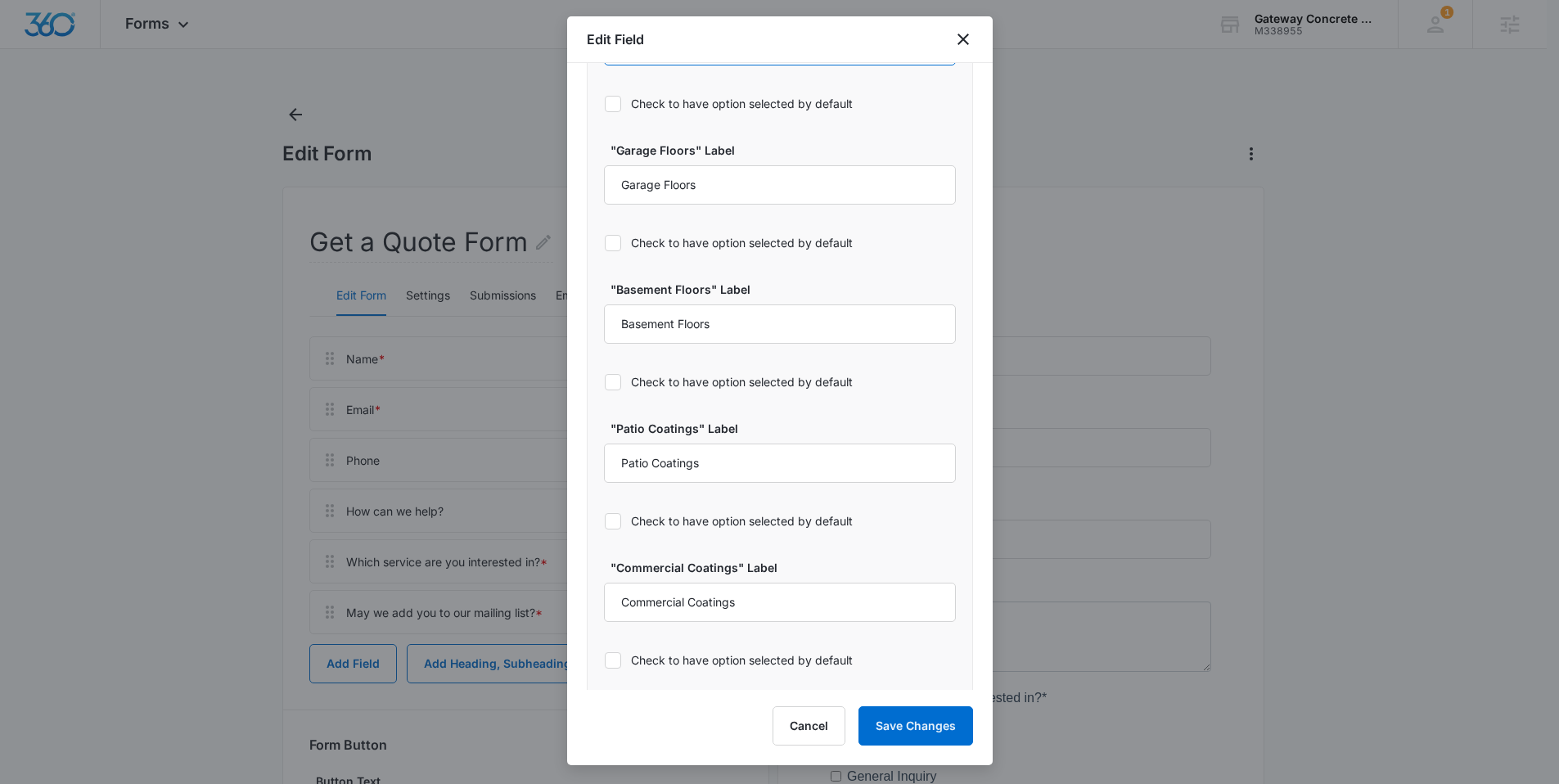
scroll to position [931, 0]
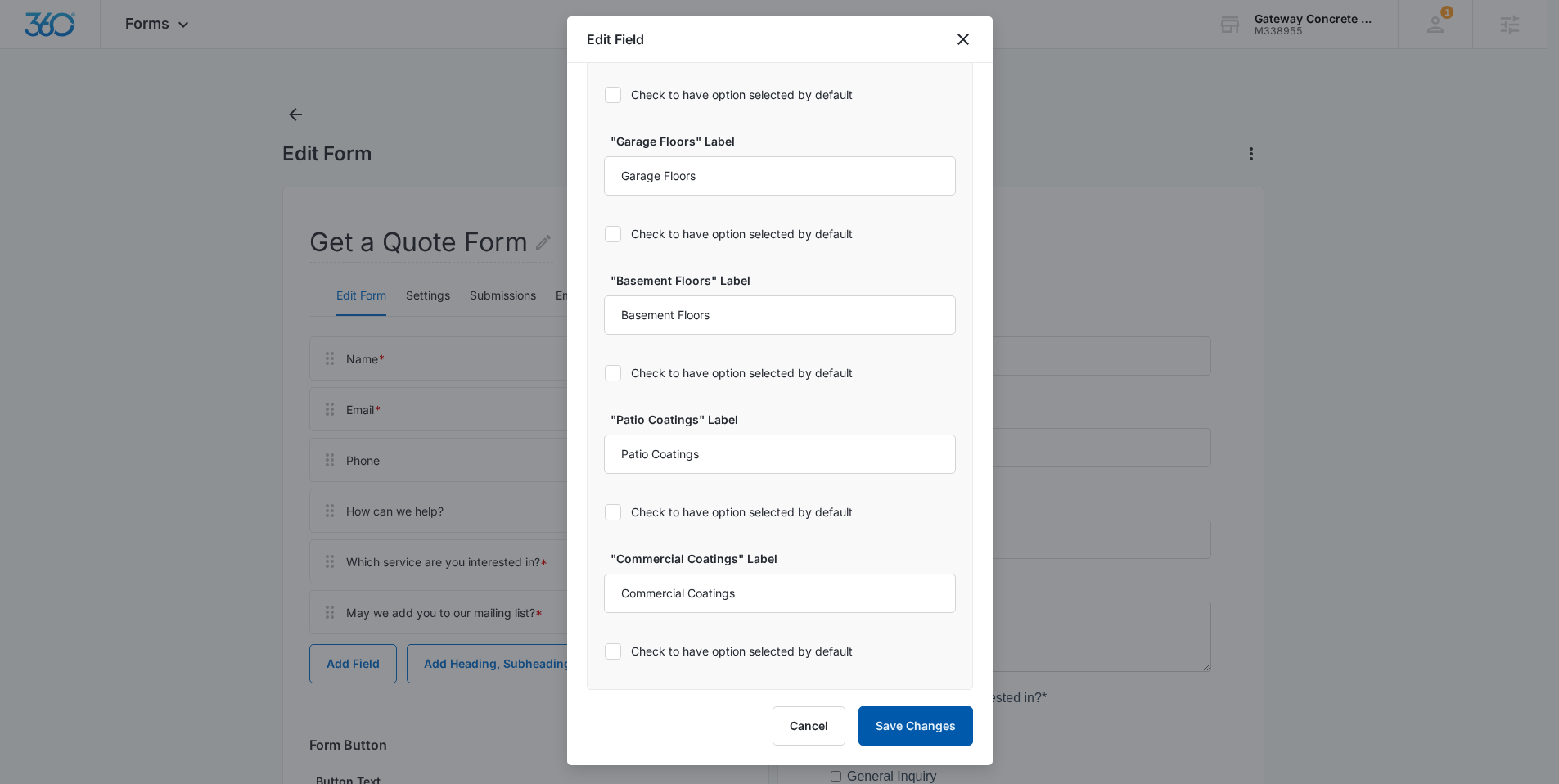
click at [923, 722] on button "Save Changes" at bounding box center [916, 726] width 114 height 40
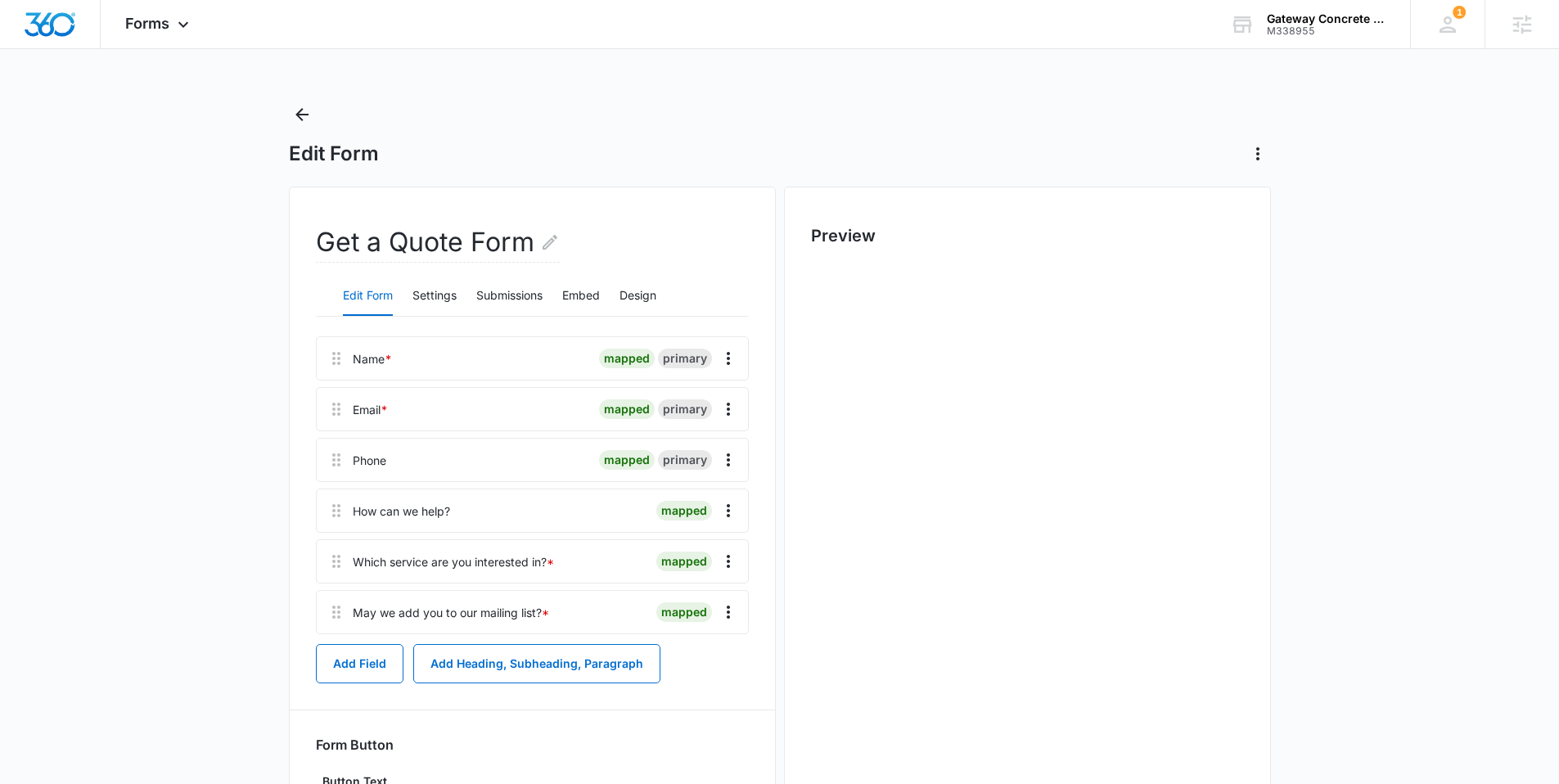
scroll to position [0, 0]
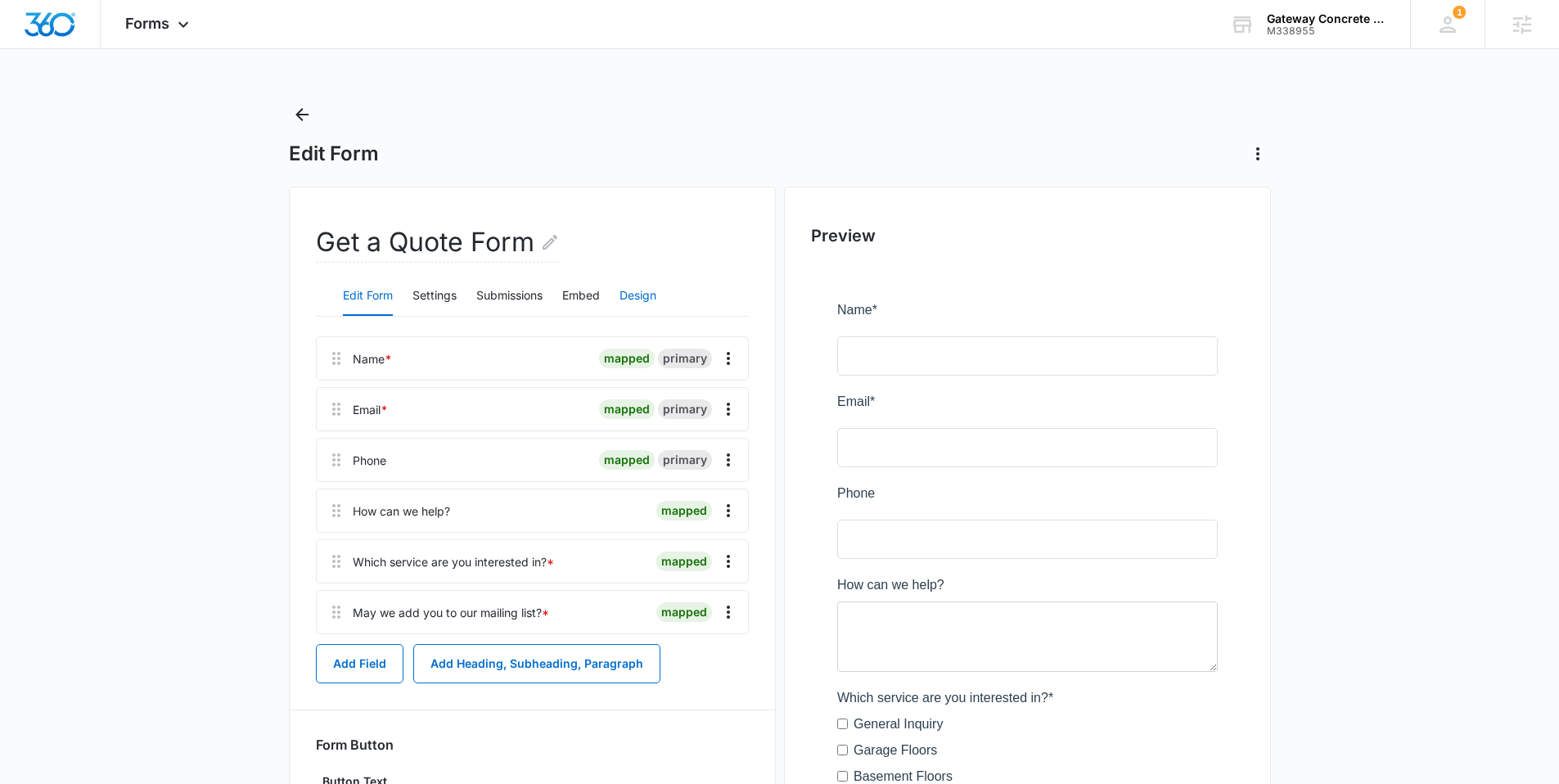
click at [640, 297] on button "Design" at bounding box center [638, 296] width 37 height 40
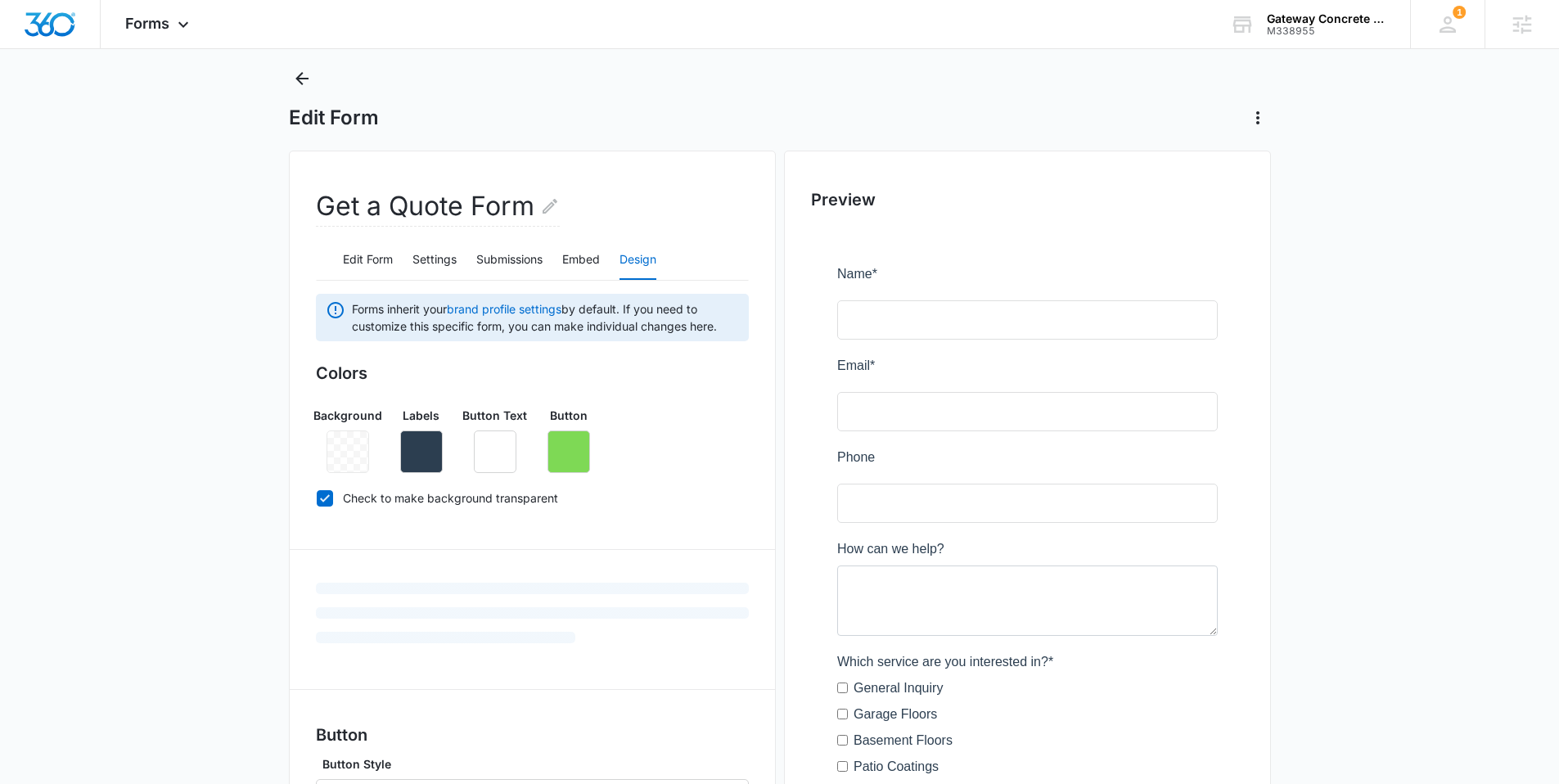
scroll to position [40, 0]
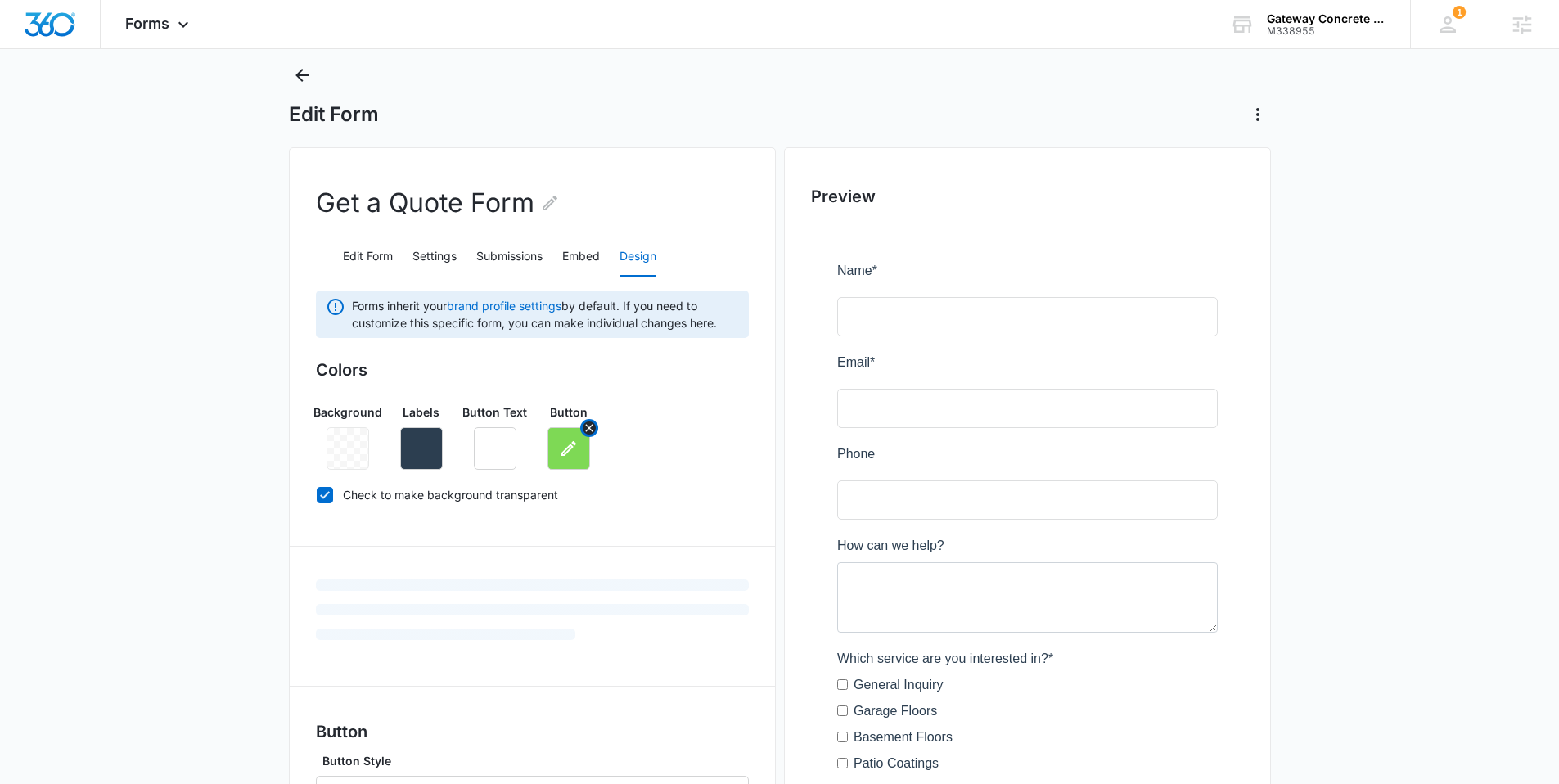
click at [571, 442] on icon "button" at bounding box center [569, 448] width 19 height 19
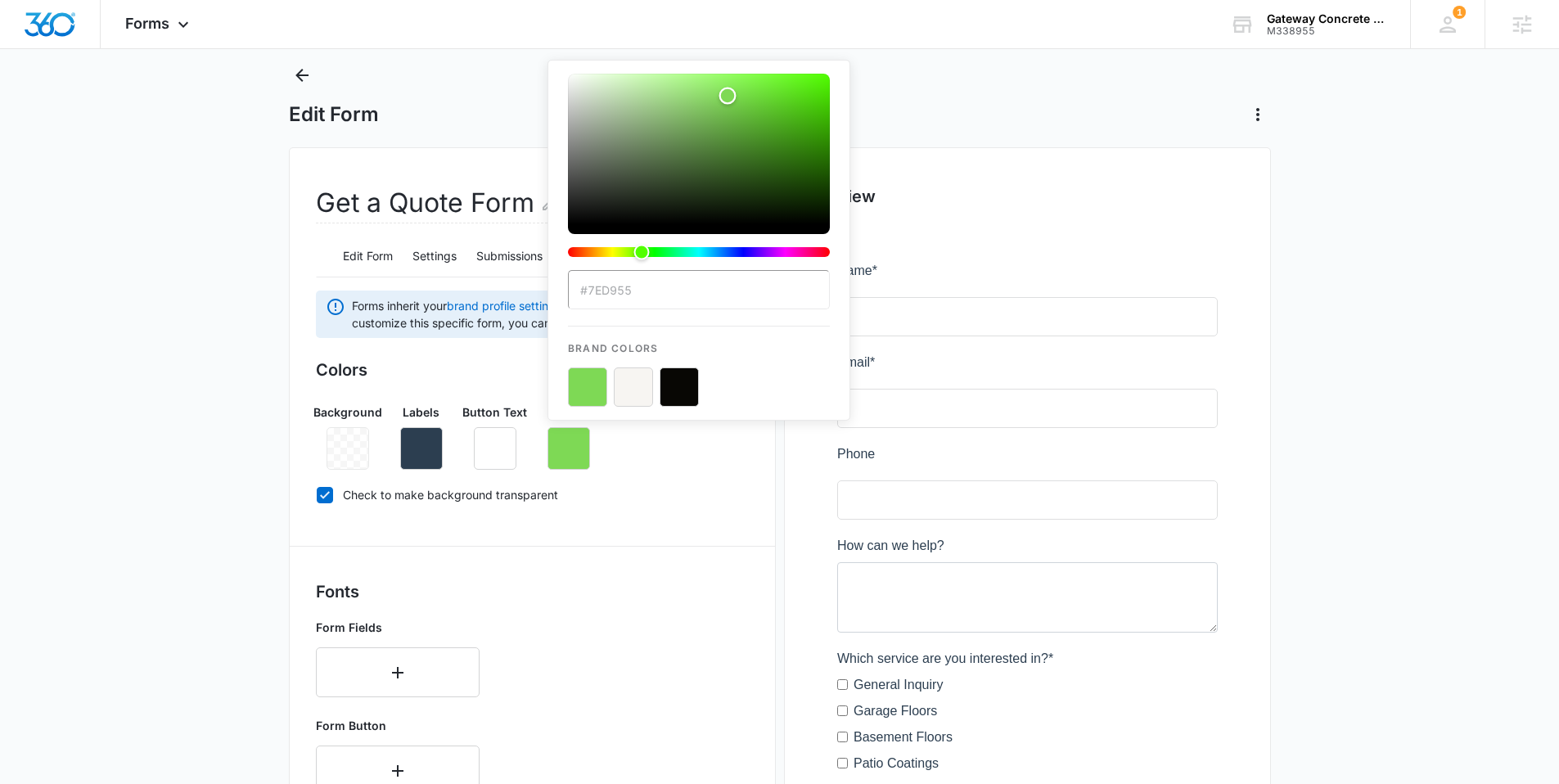
type input "#7fda55"
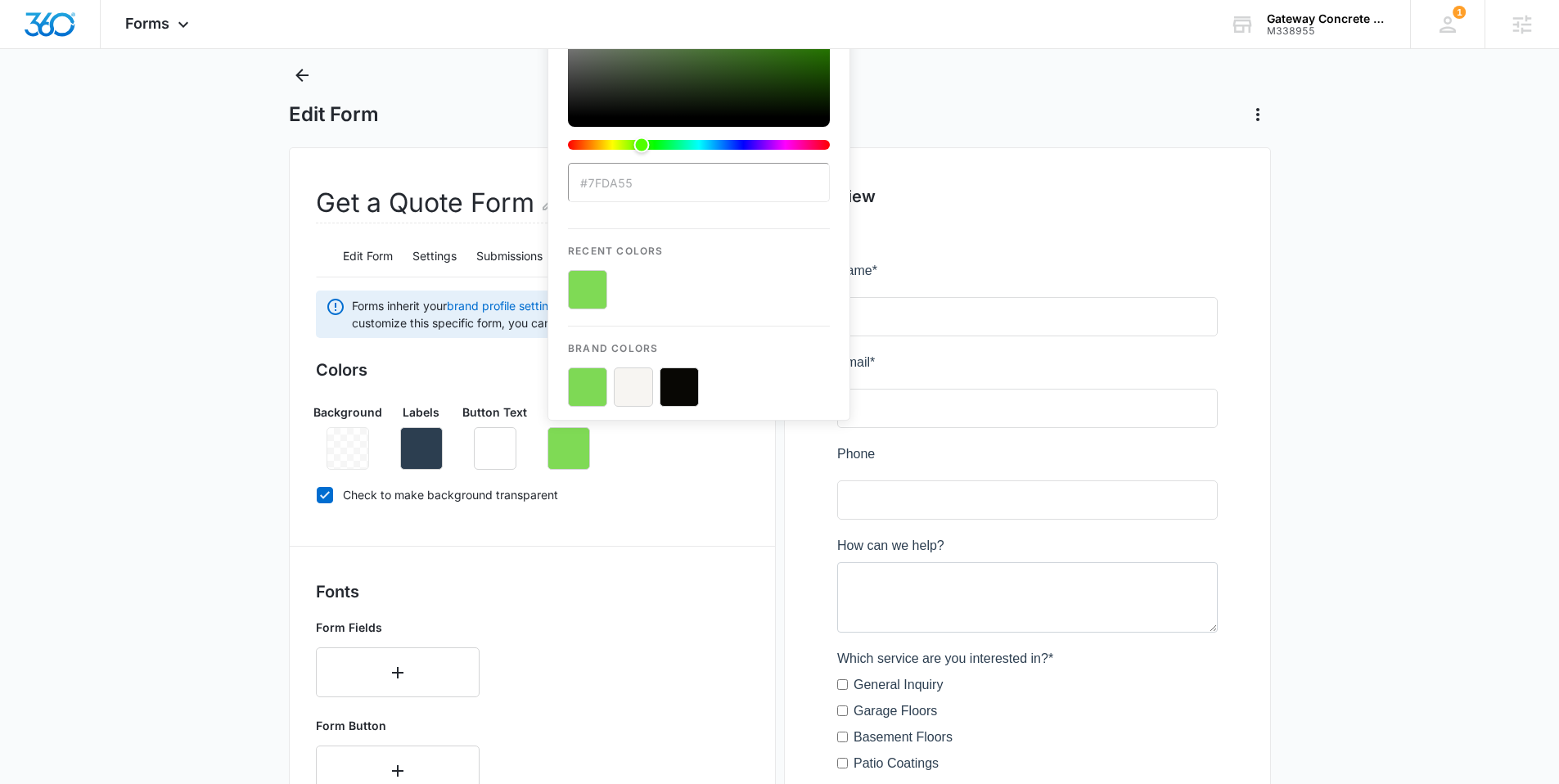
click at [728, 96] on div "Color" at bounding box center [698, 41] width 262 height 150
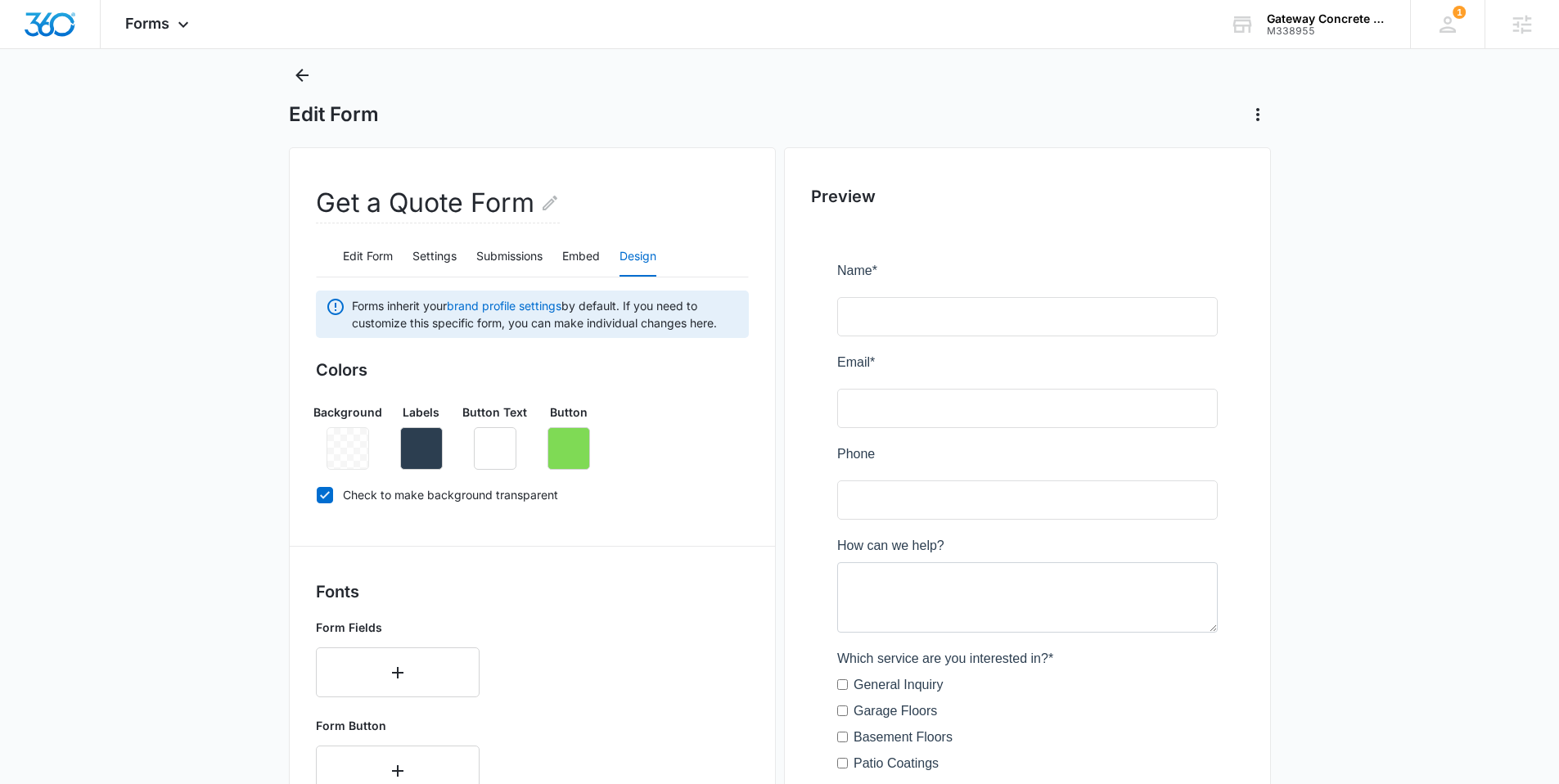
click at [715, 440] on div "Background Labels Button Text Button" at bounding box center [533, 430] width 433 height 79
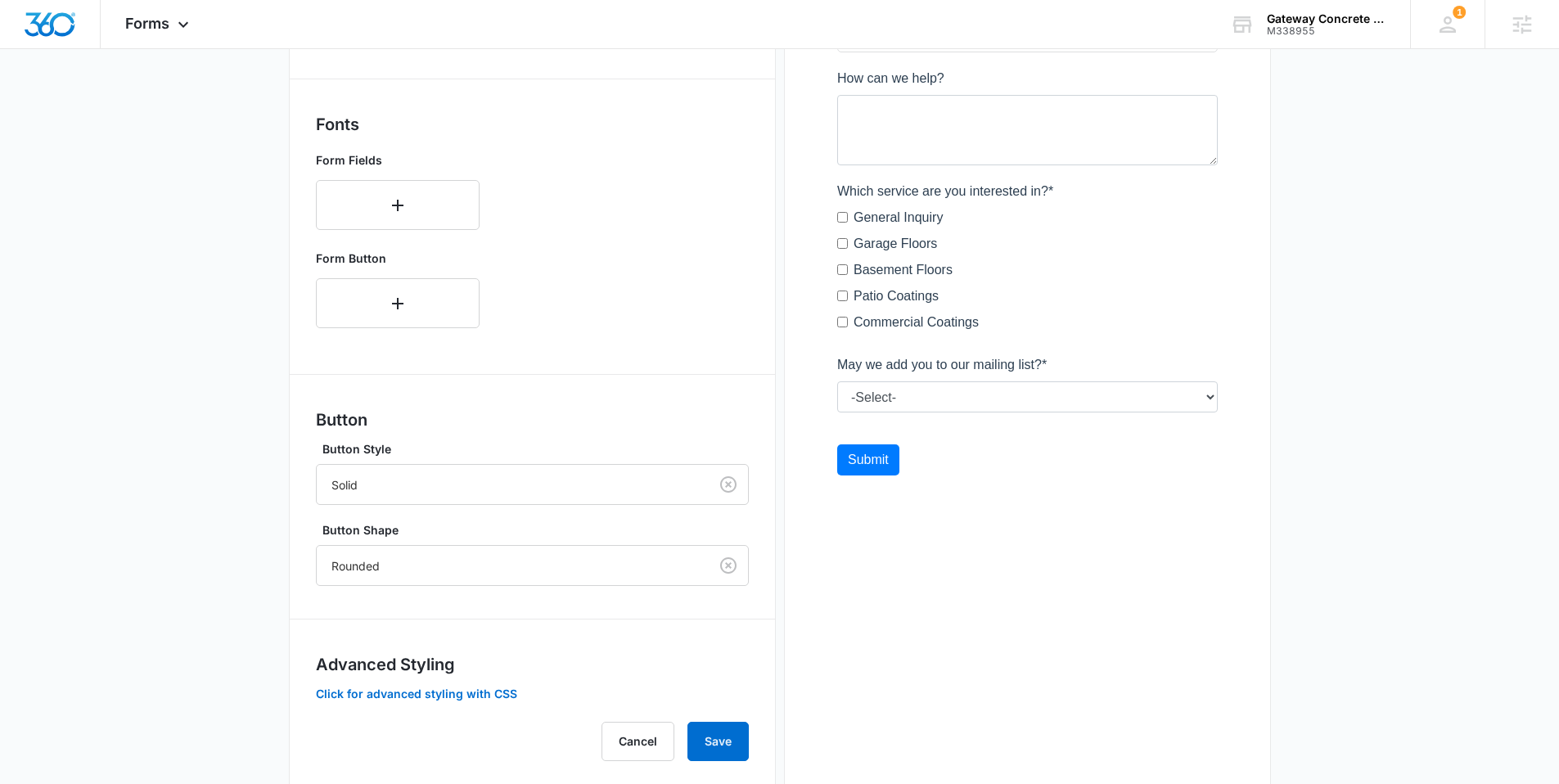
scroll to position [544, 0]
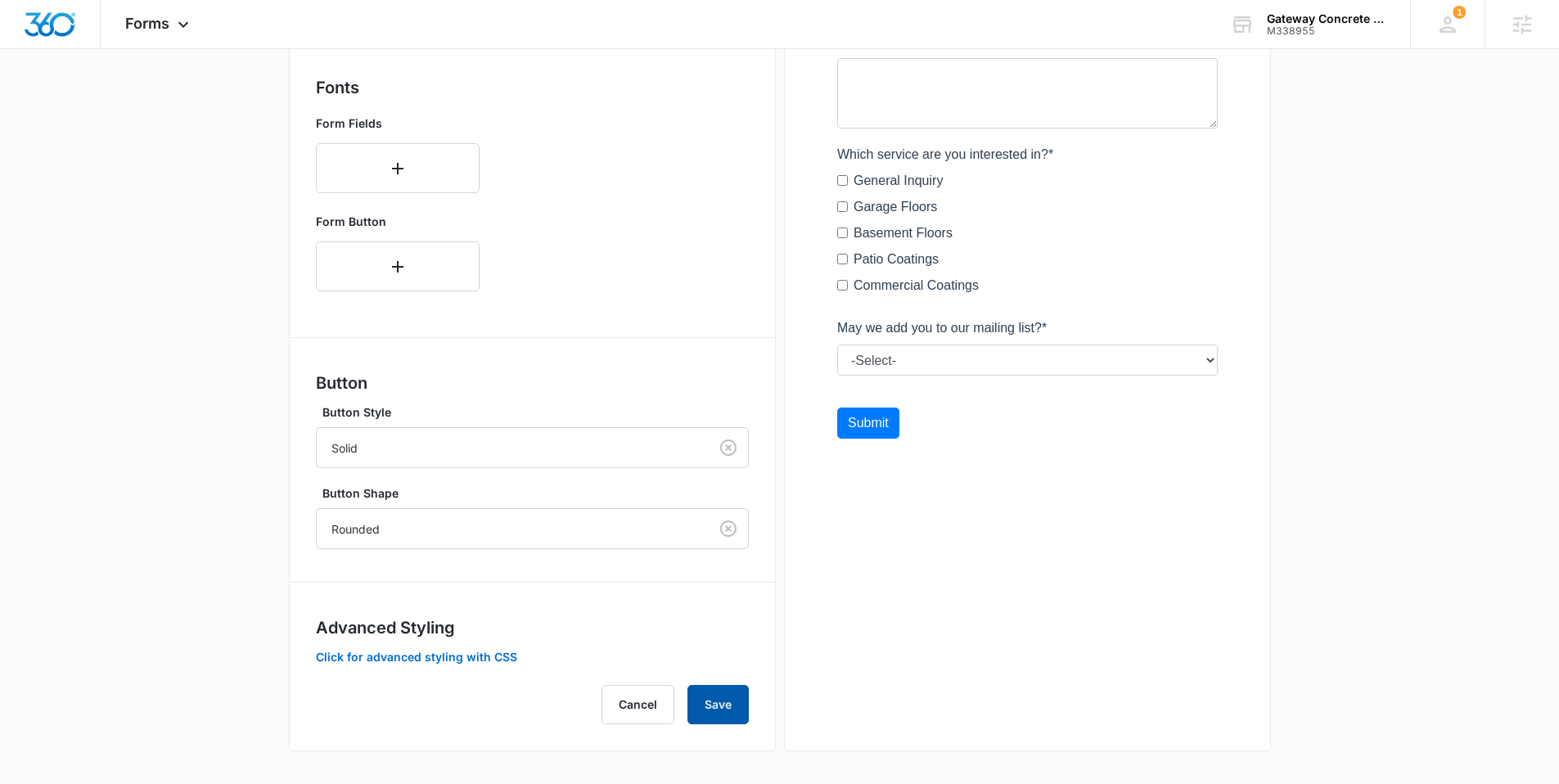
click at [711, 699] on button "Save" at bounding box center [718, 704] width 62 height 40
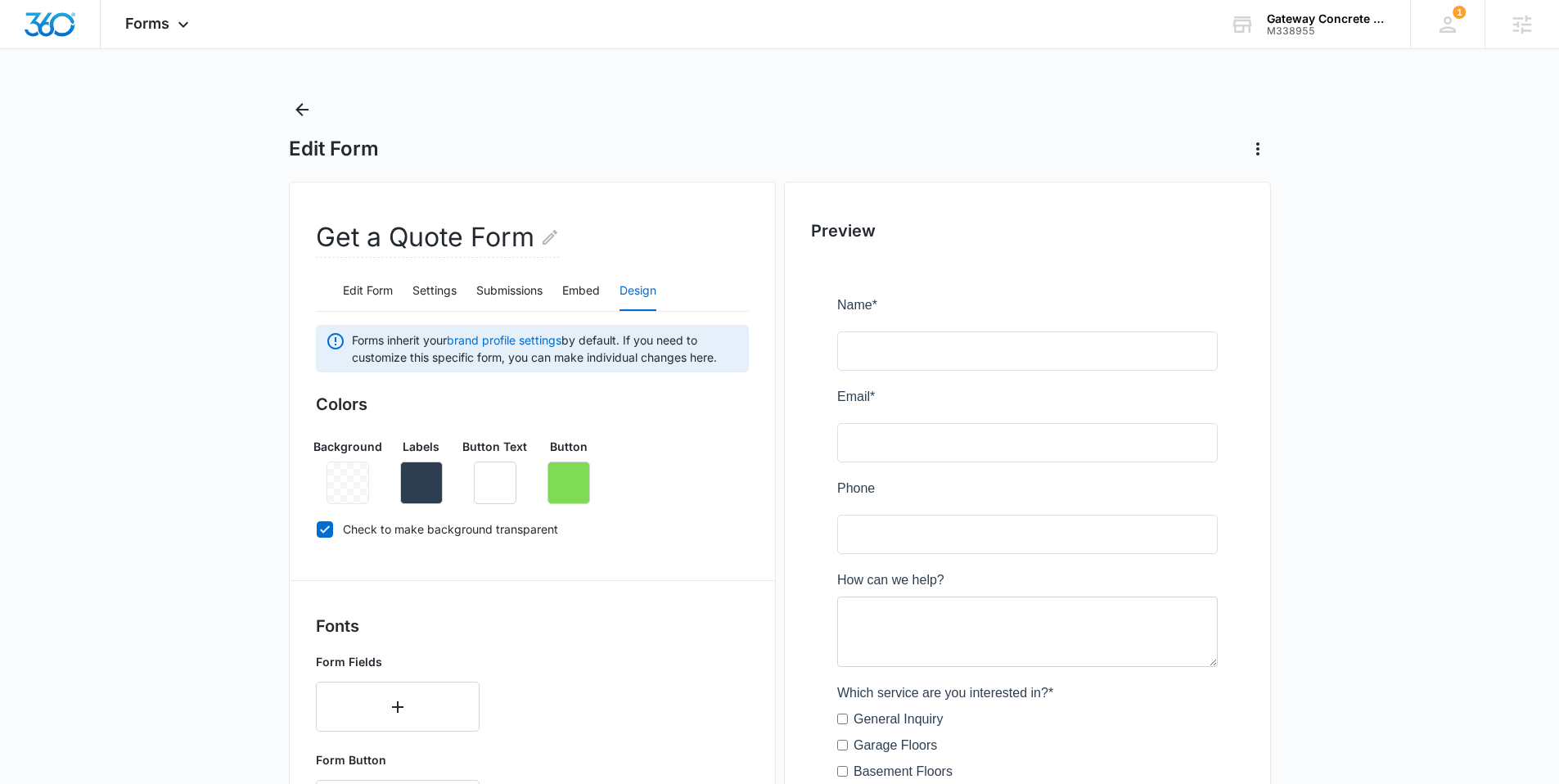
scroll to position [0, 0]
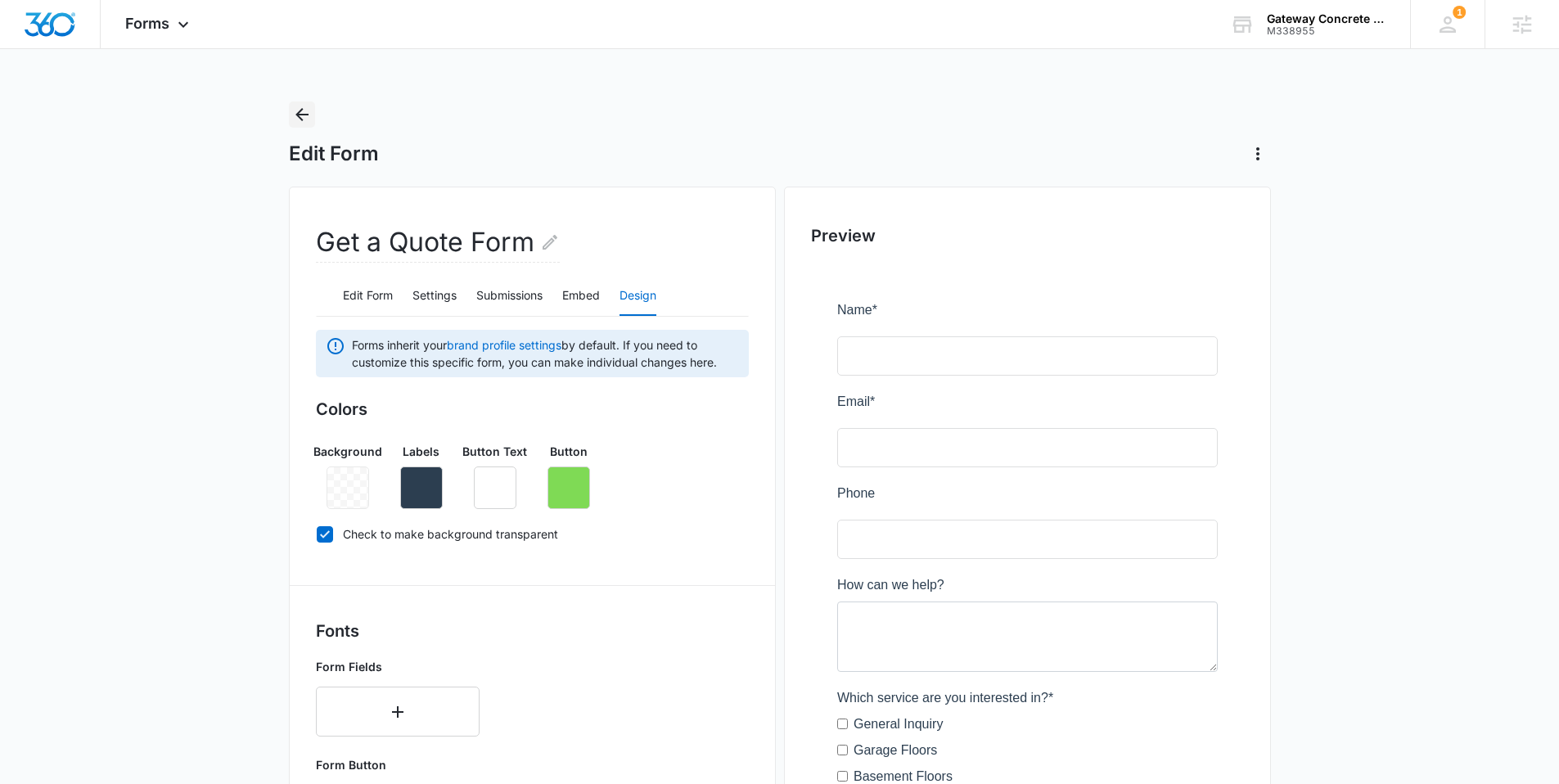
click at [311, 108] on button "Back" at bounding box center [302, 114] width 26 height 26
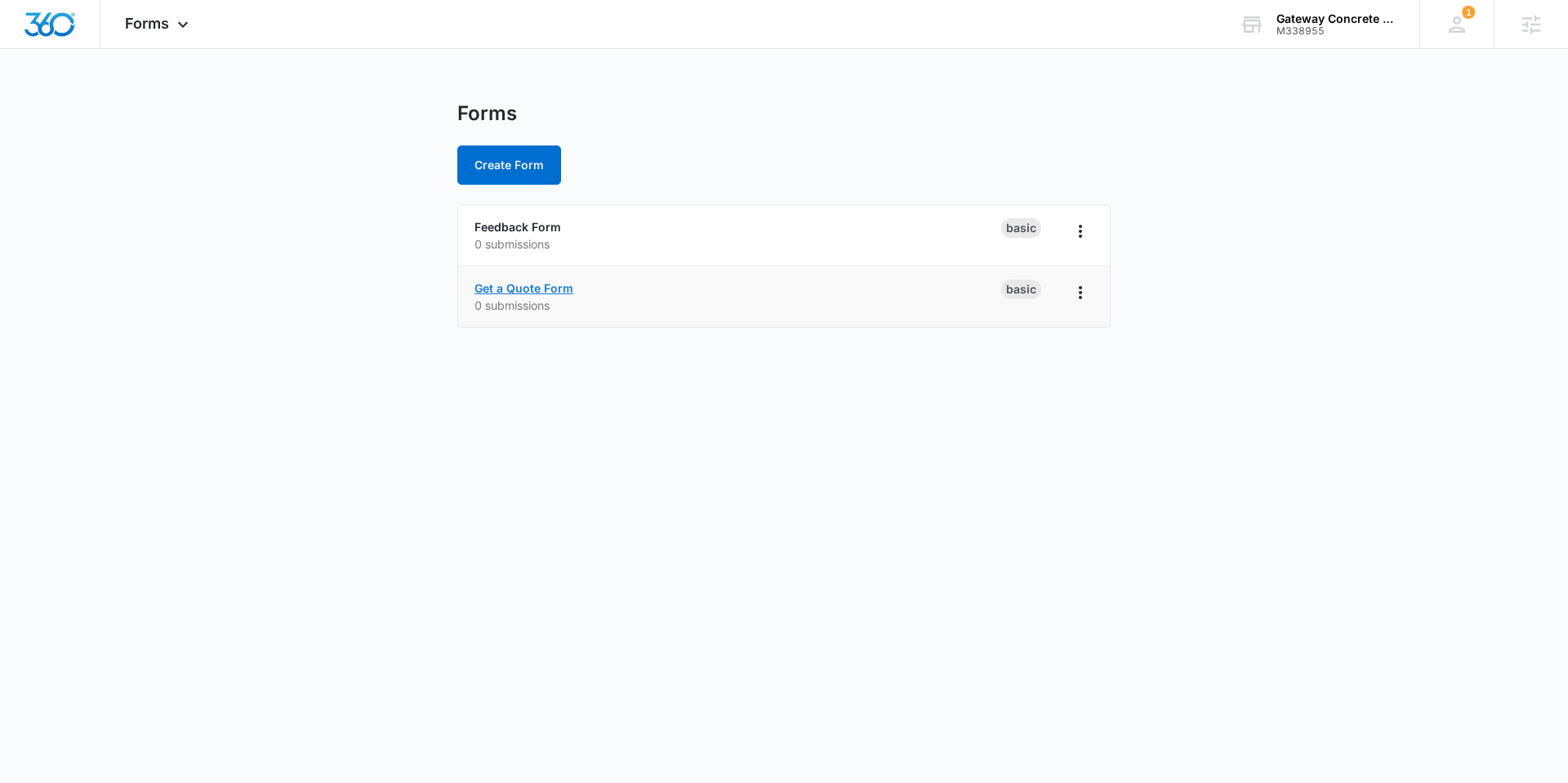
click at [475, 285] on link "Get a Quote Form" at bounding box center [523, 288] width 98 height 14
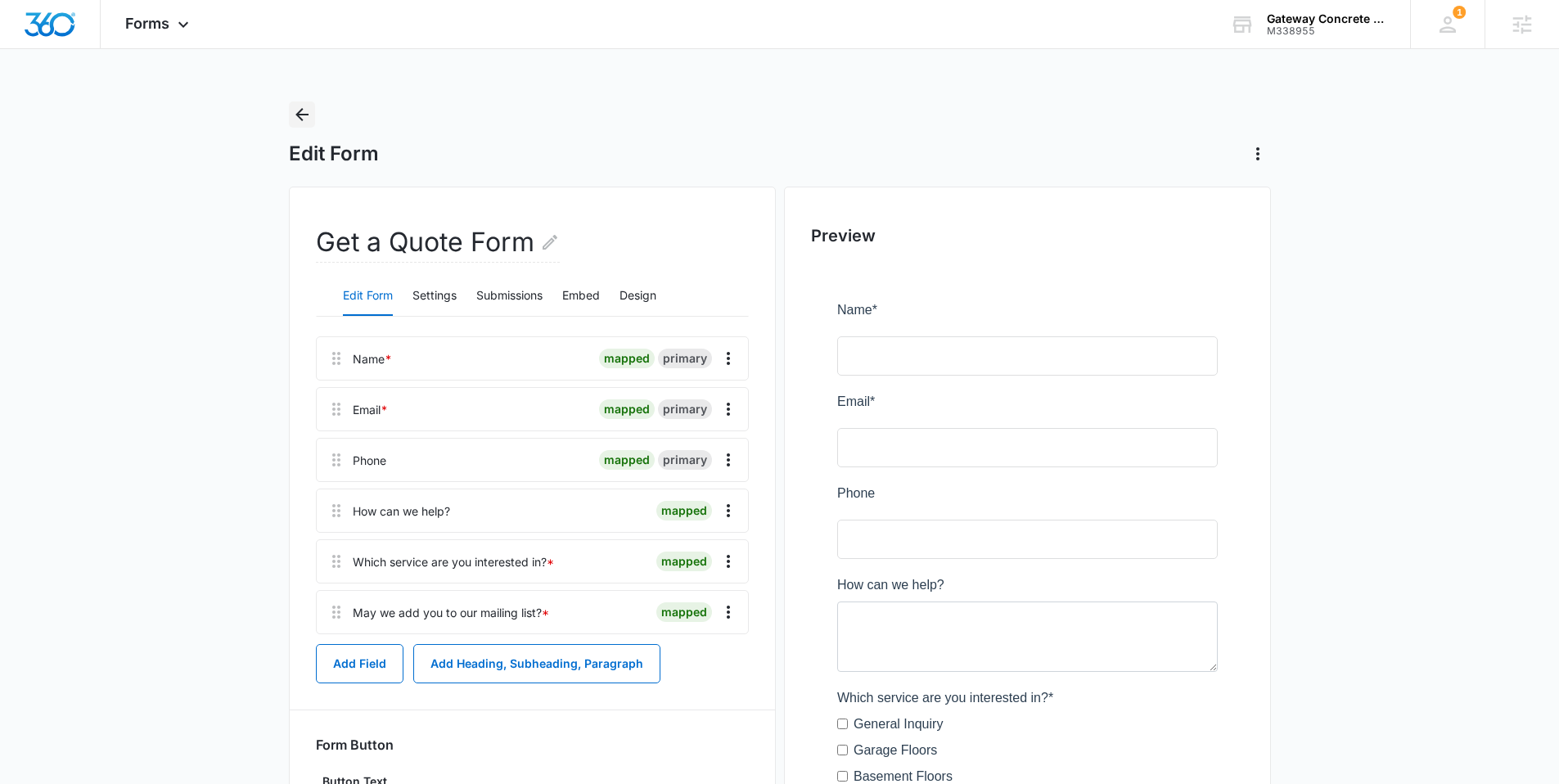
click at [297, 113] on icon "Back" at bounding box center [302, 114] width 13 height 13
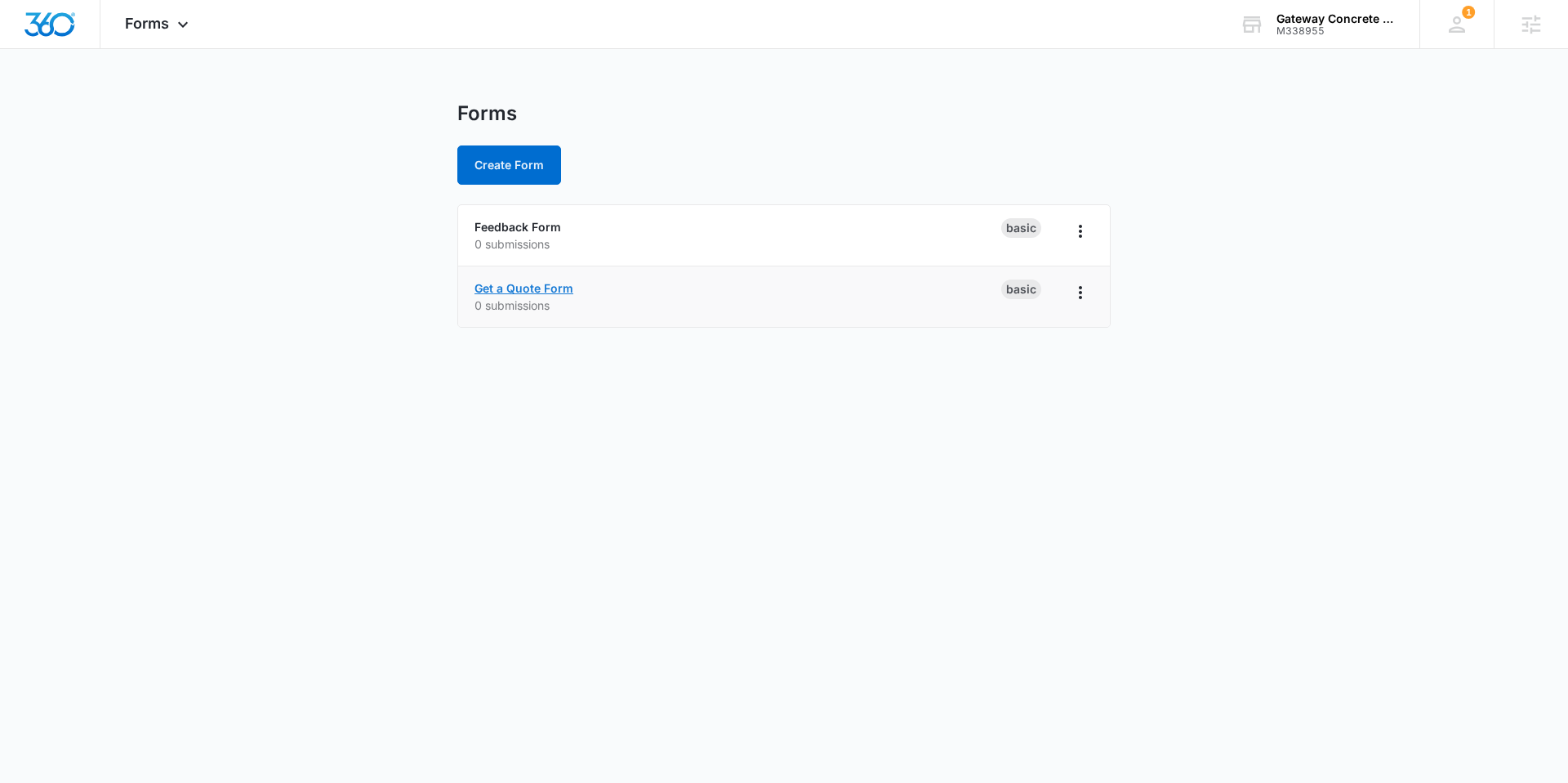
click at [507, 291] on link "Get a Quote Form" at bounding box center [523, 288] width 98 height 14
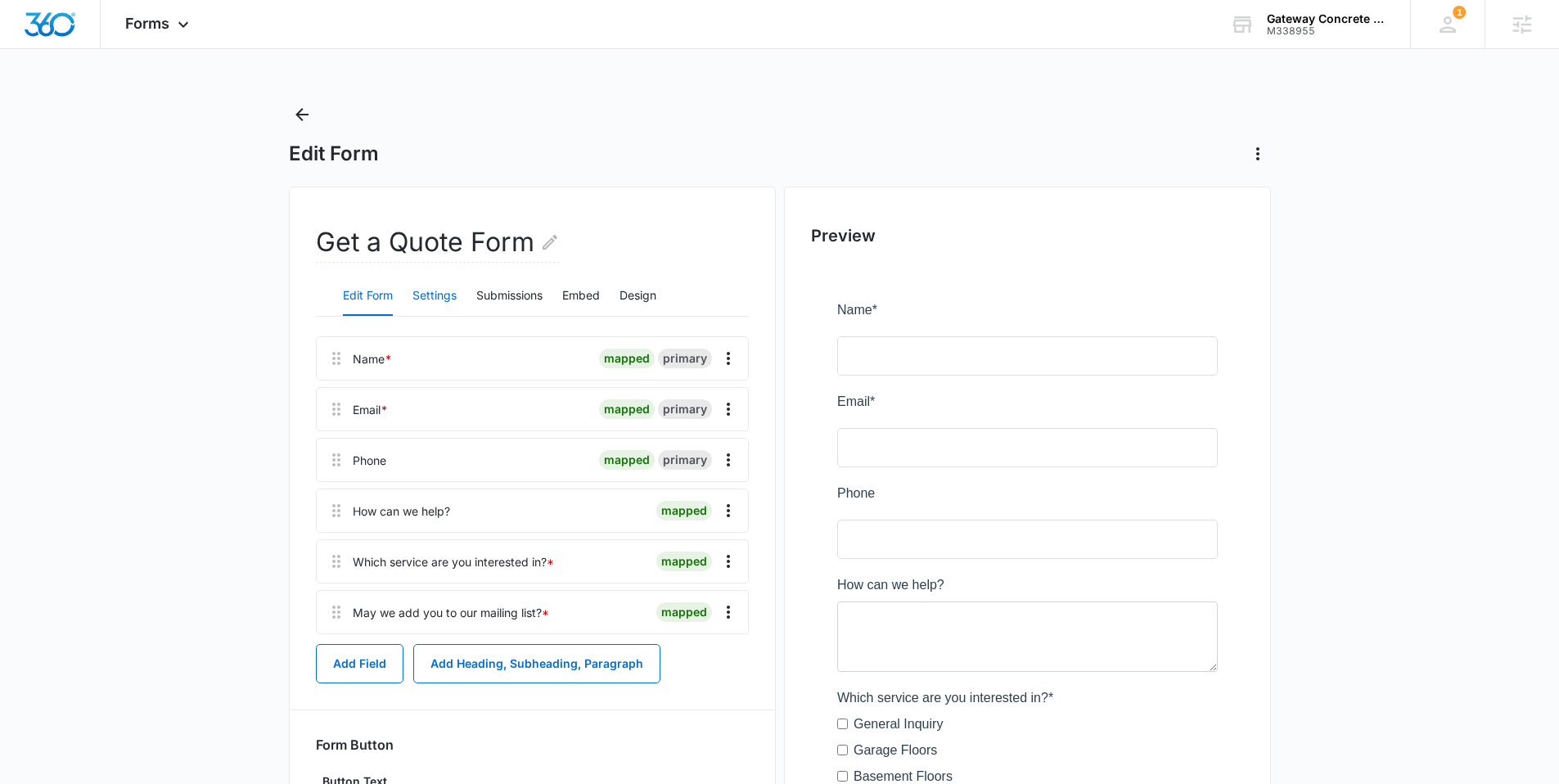
click at [428, 304] on button "Settings" at bounding box center [435, 296] width 44 height 40
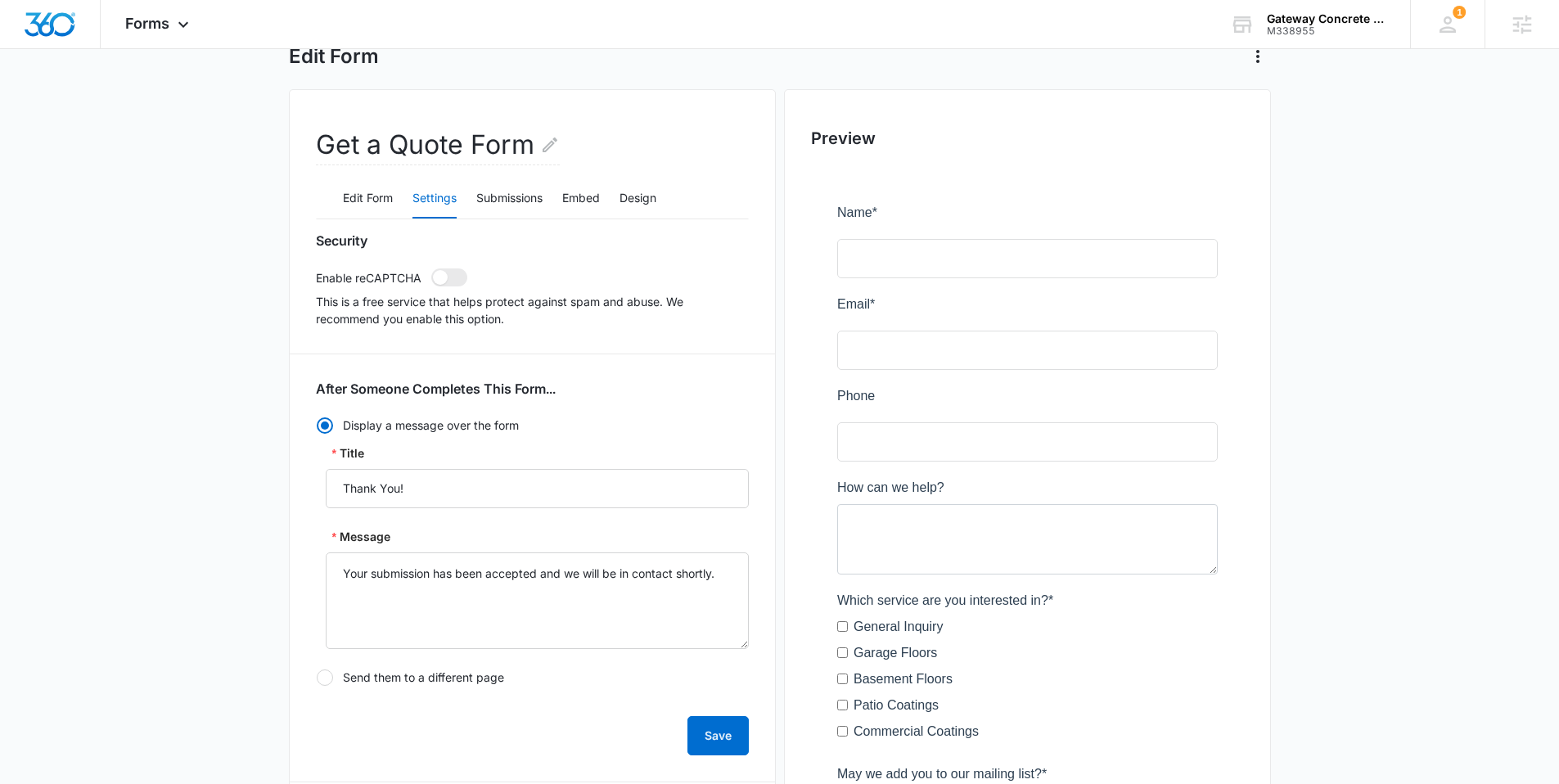
scroll to position [472, 0]
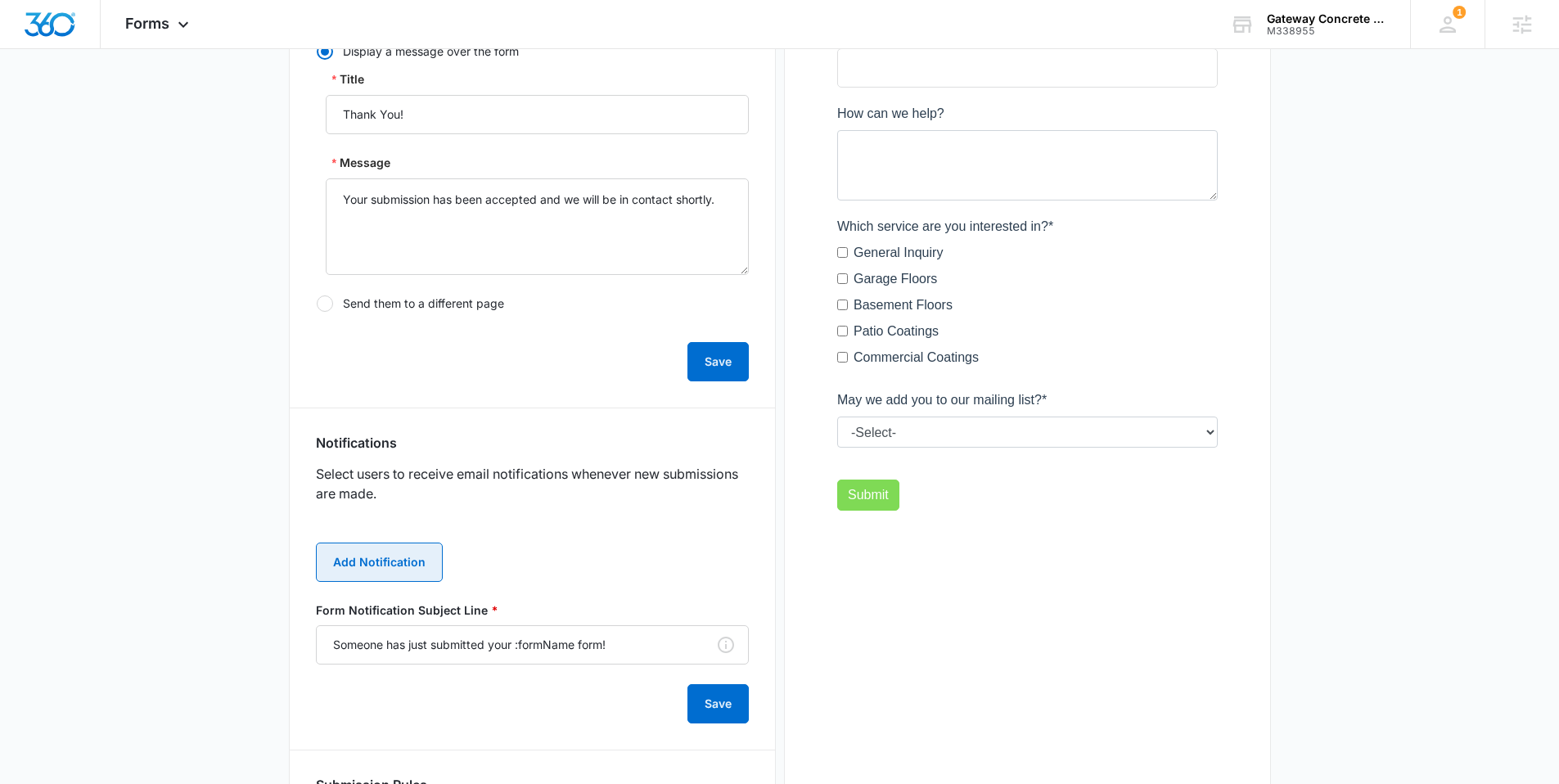
click at [365, 575] on button "Add Notification" at bounding box center [380, 562] width 127 height 40
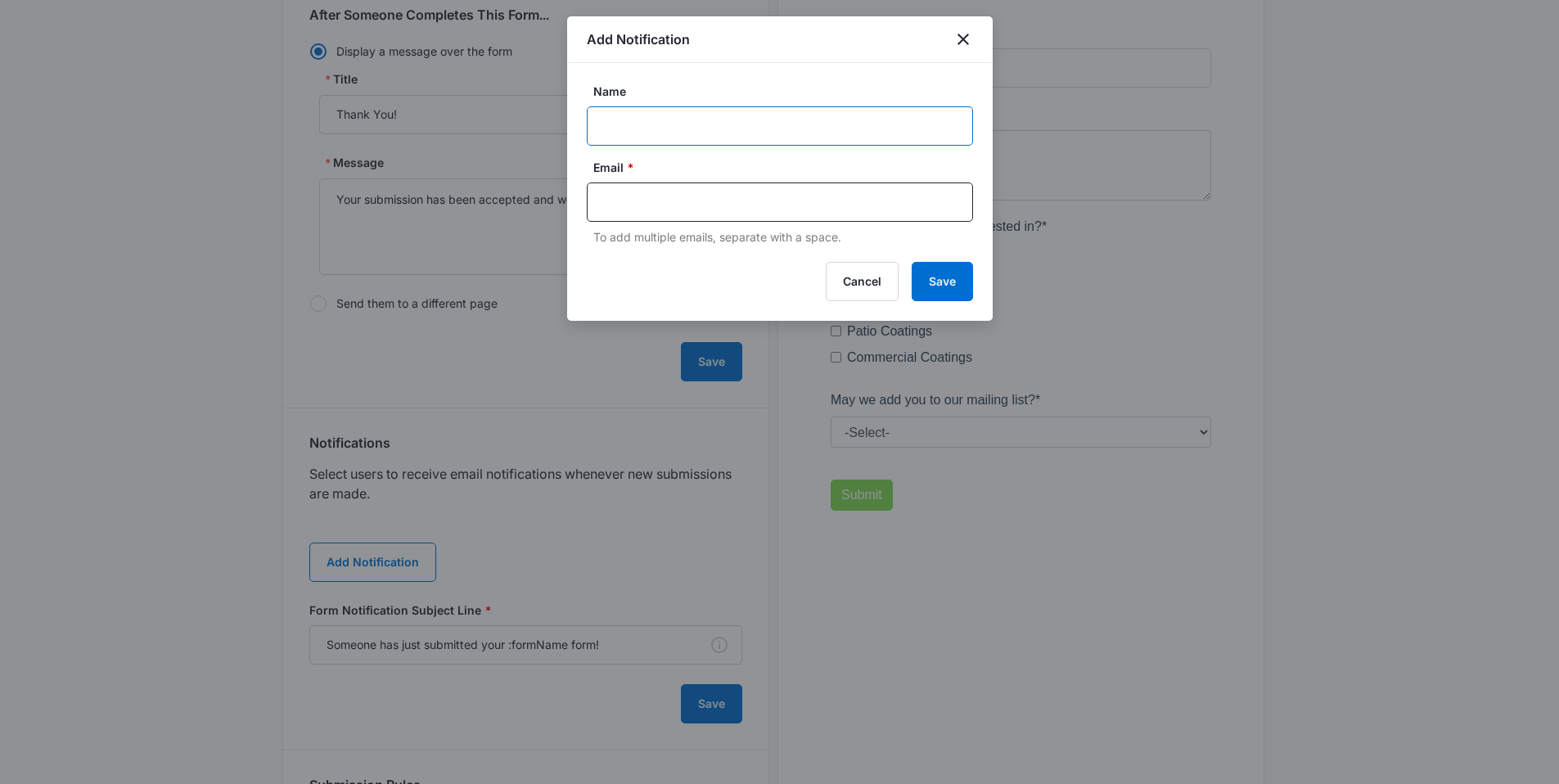
click at [631, 121] on input "Name" at bounding box center [780, 125] width 386 height 40
paste input "[PERSON_NAME][EMAIL_ADDRESS][DOMAIN_NAME]"
type input "[PERSON_NAME][EMAIL_ADDRESS][DOMAIN_NAME]"
click at [648, 215] on div at bounding box center [780, 202] width 386 height 40
click at [655, 204] on input "text" at bounding box center [781, 202] width 355 height 25
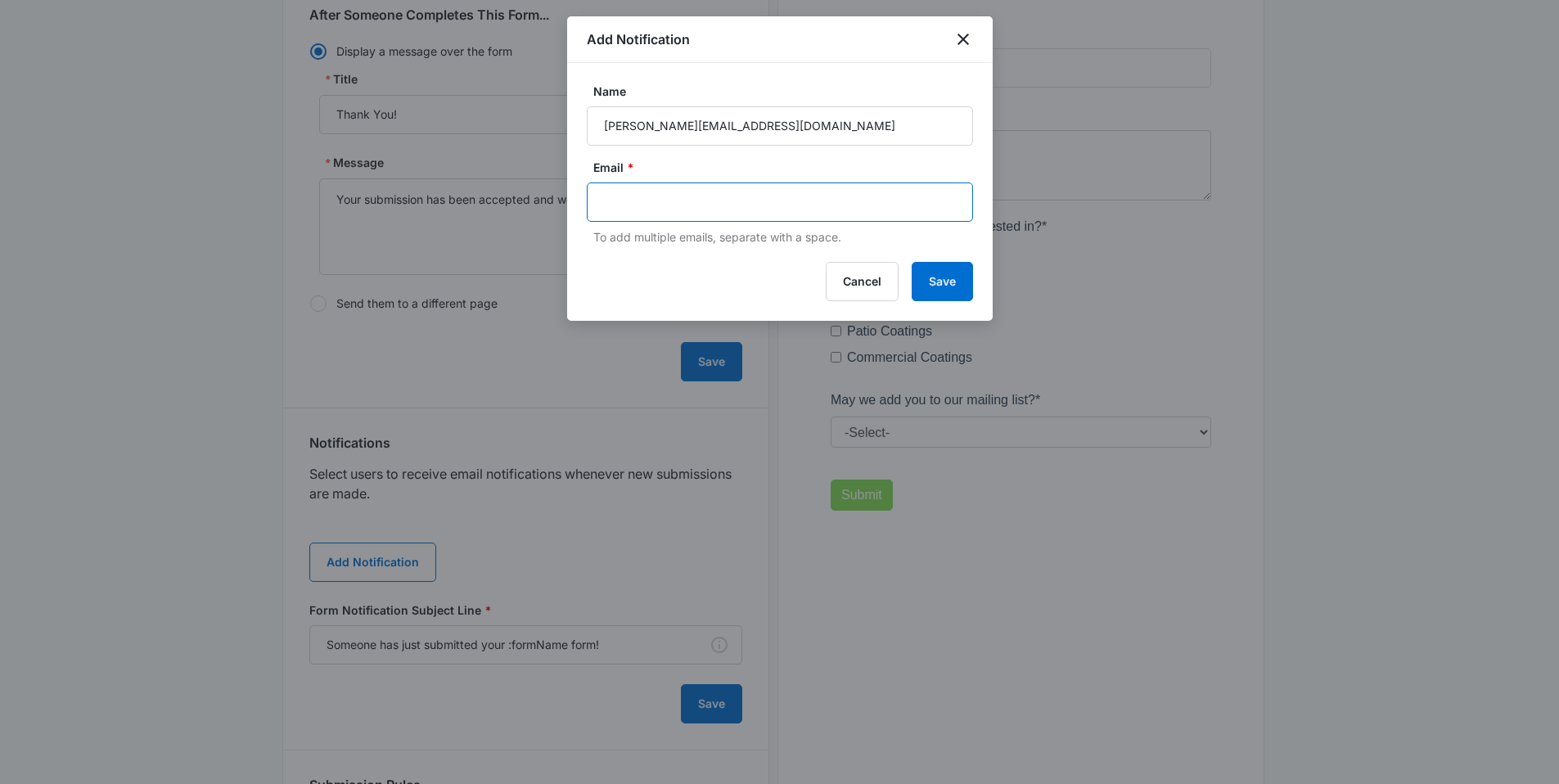
paste input "[PERSON_NAME][EMAIL_ADDRESS][DOMAIN_NAME]"
type input "[PERSON_NAME][EMAIL_ADDRESS][DOMAIN_NAME]"
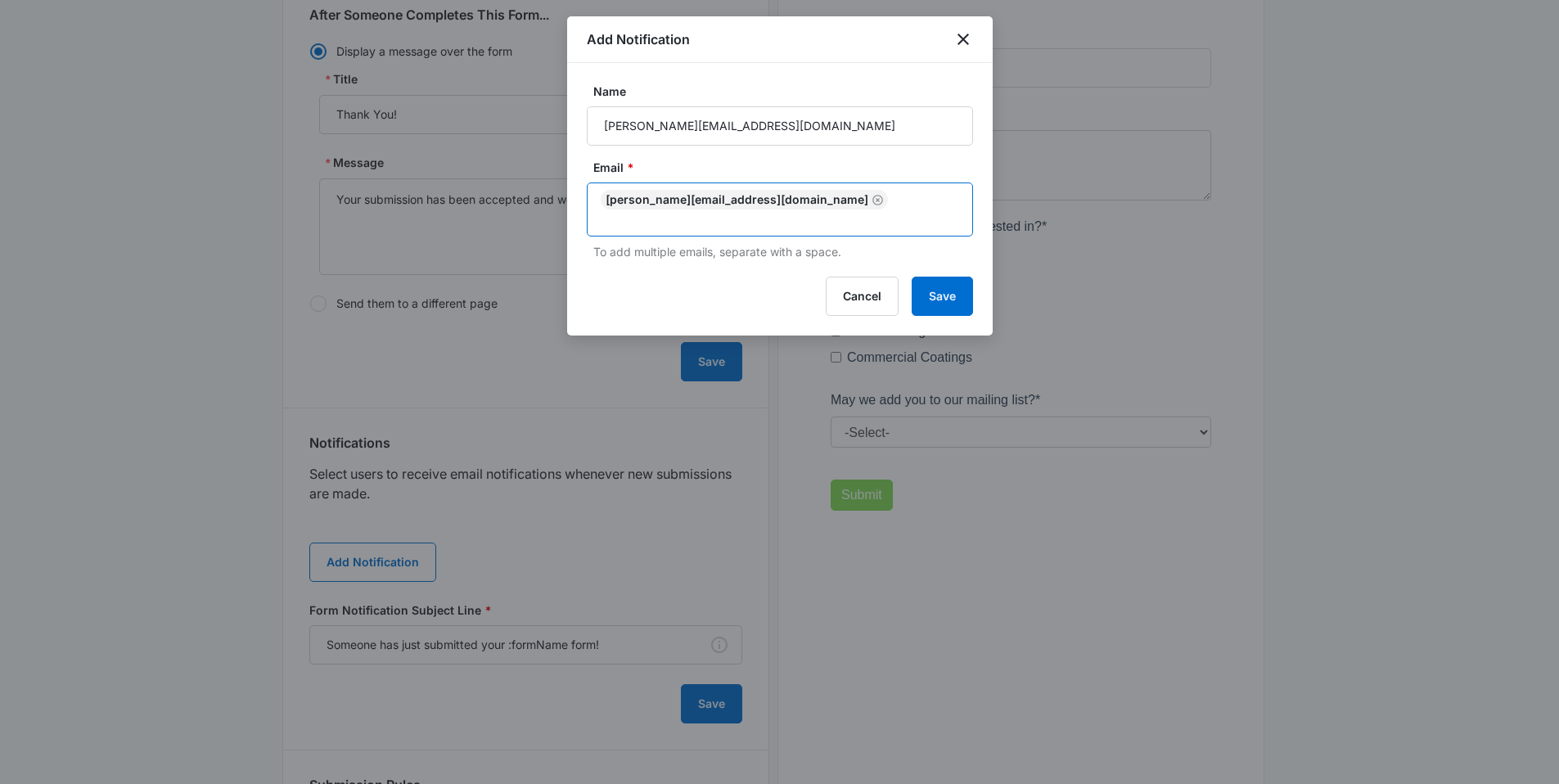
paste input "[EMAIL_ADDRESS][DOMAIN_NAME]"
type input "[EMAIL_ADDRESS][DOMAIN_NAME]"
click at [941, 301] on button "Save" at bounding box center [942, 296] width 62 height 40
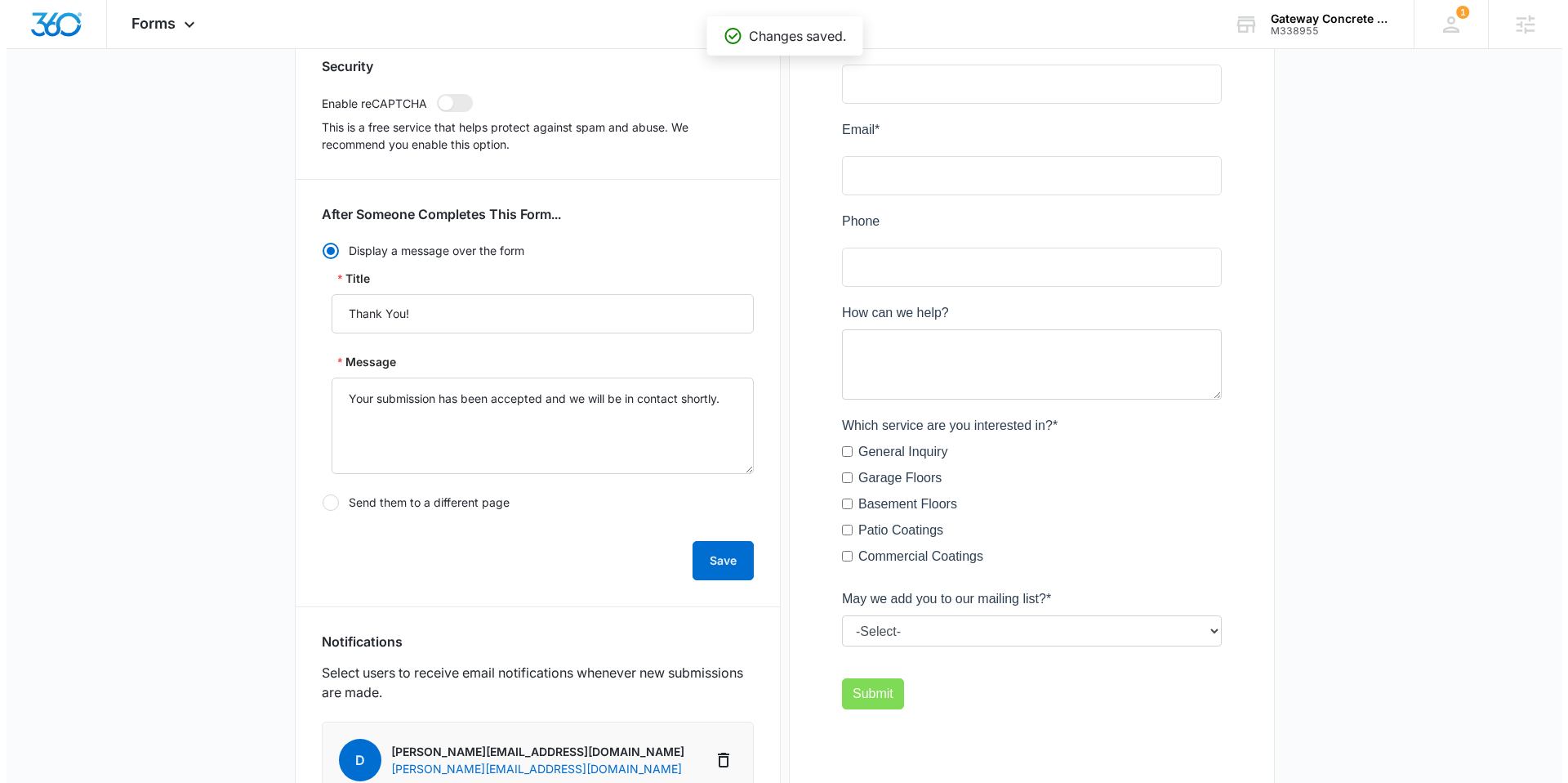
scroll to position [0, 0]
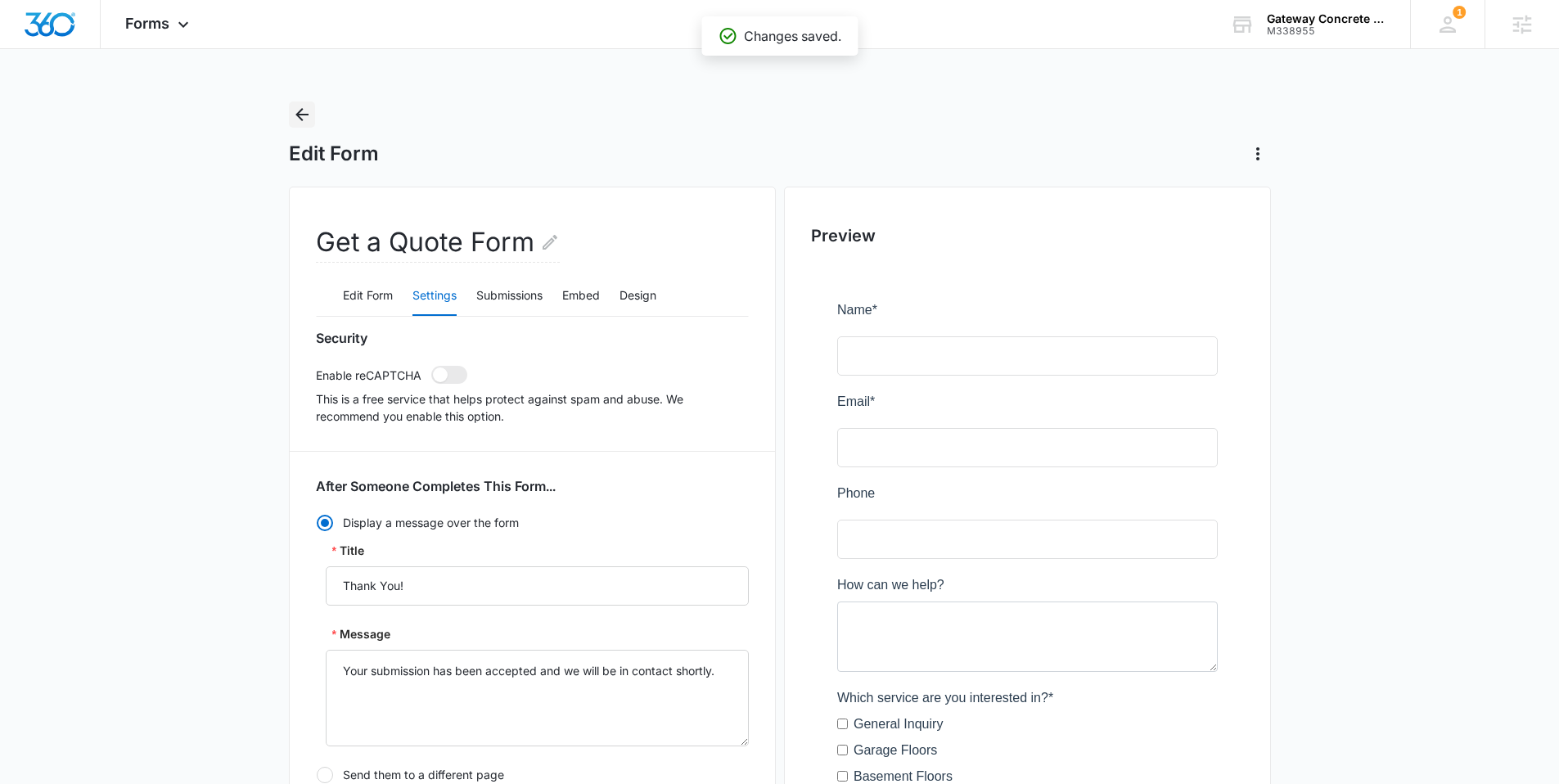
click at [302, 113] on icon "Back" at bounding box center [302, 114] width 13 height 13
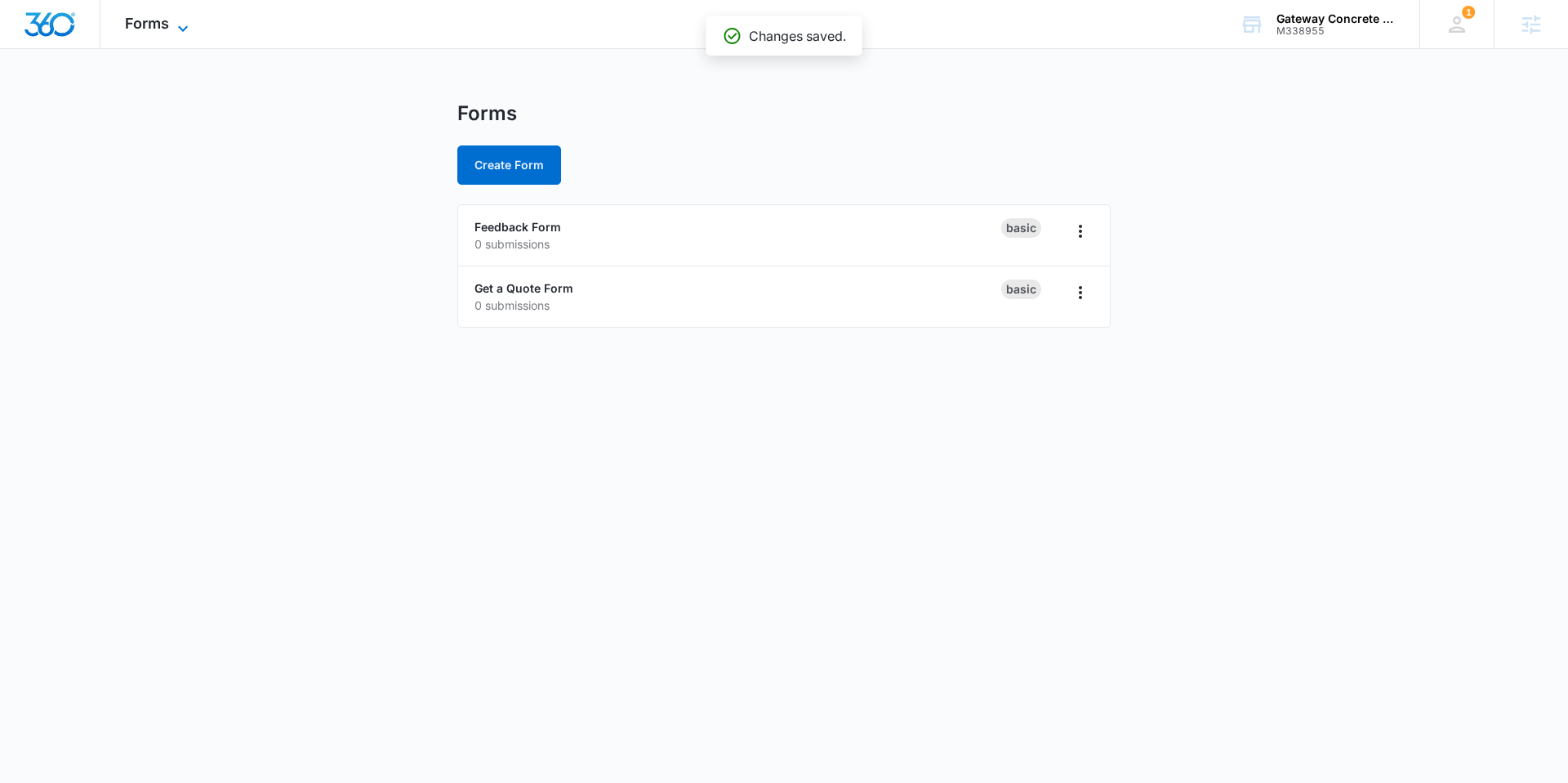
click at [137, 26] on span "Forms" at bounding box center [147, 23] width 44 height 17
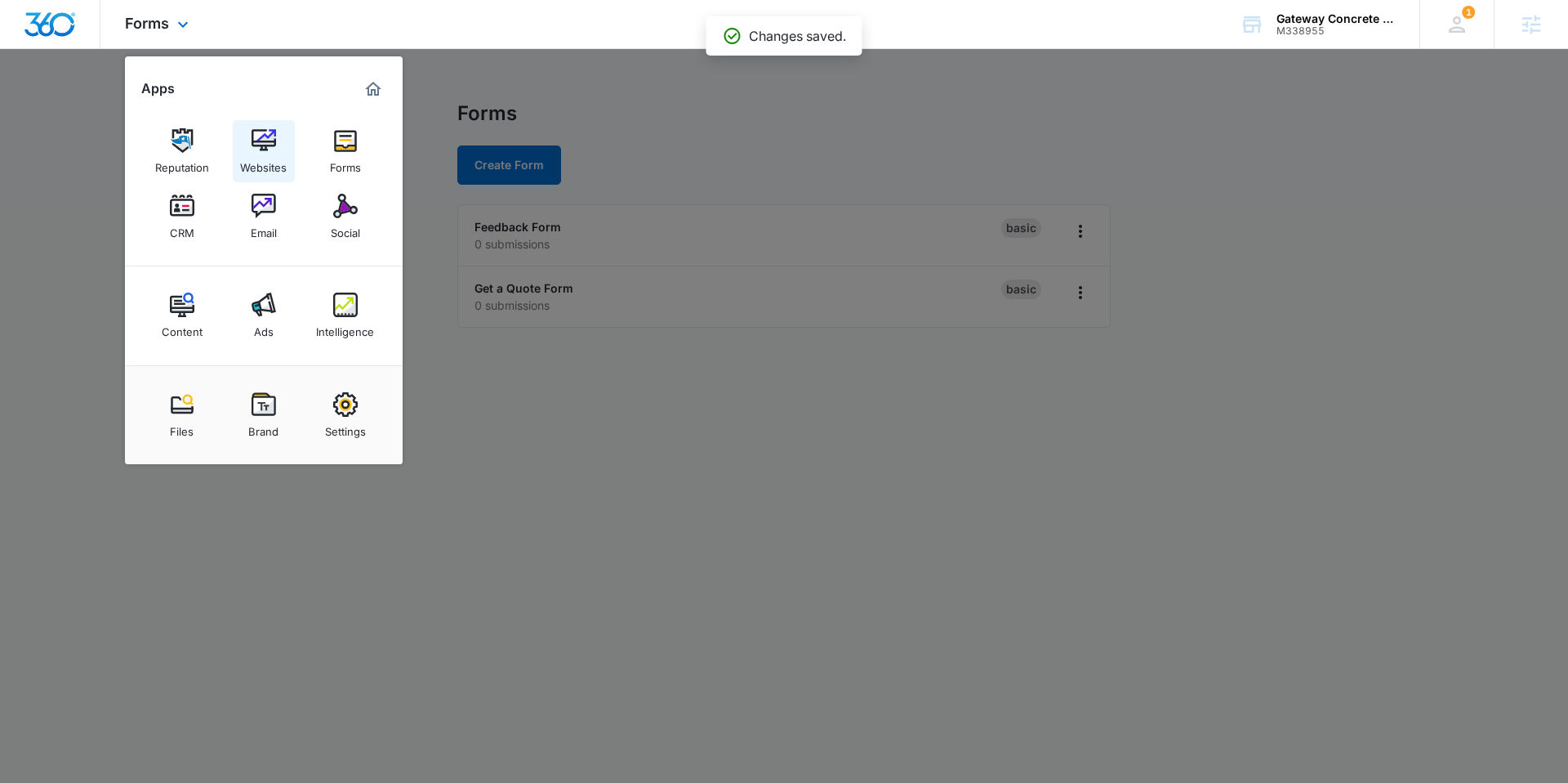
click at [279, 148] on link "Websites" at bounding box center [264, 152] width 63 height 63
